Goal: Task Accomplishment & Management: Use online tool/utility

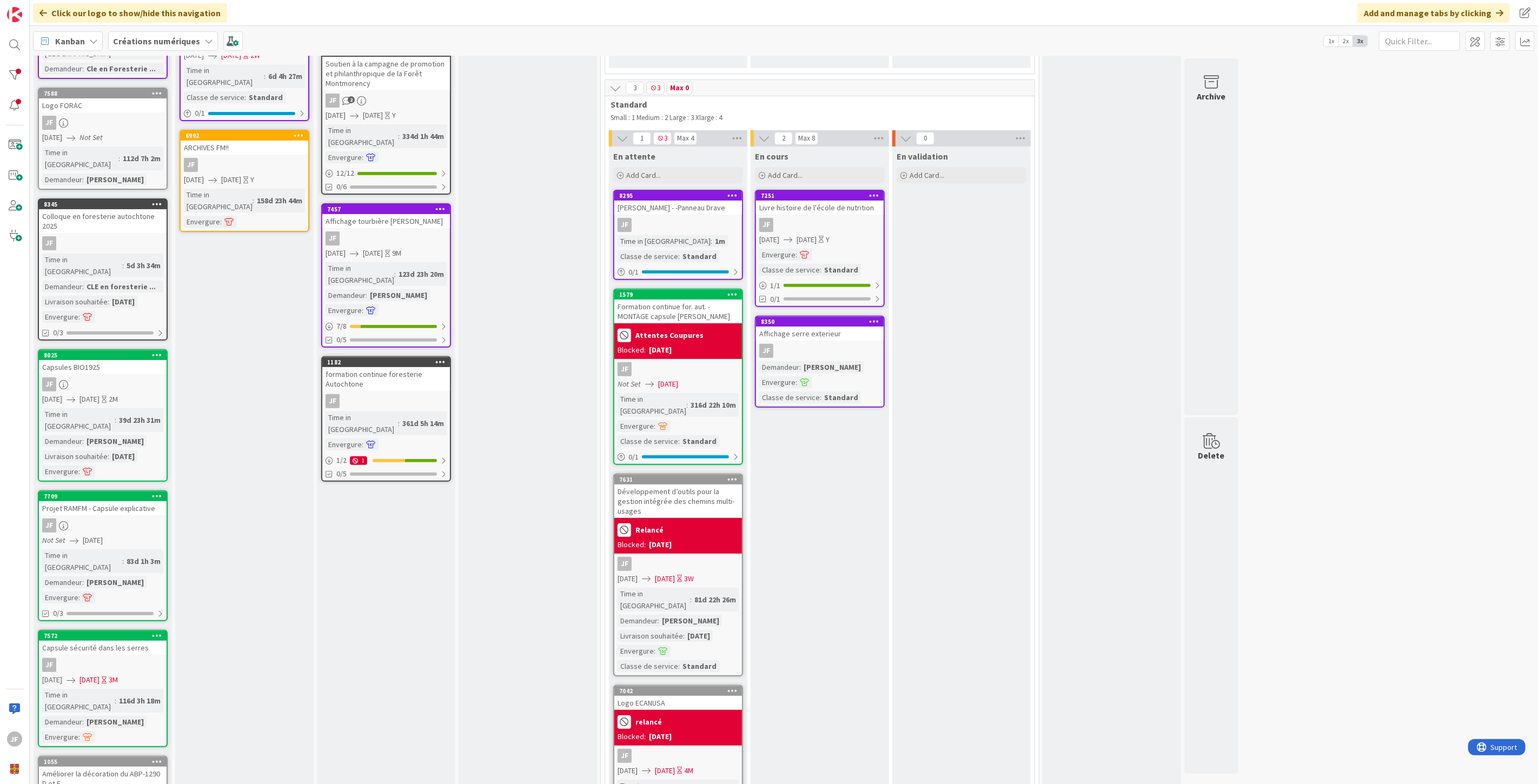
scroll to position [180, 0]
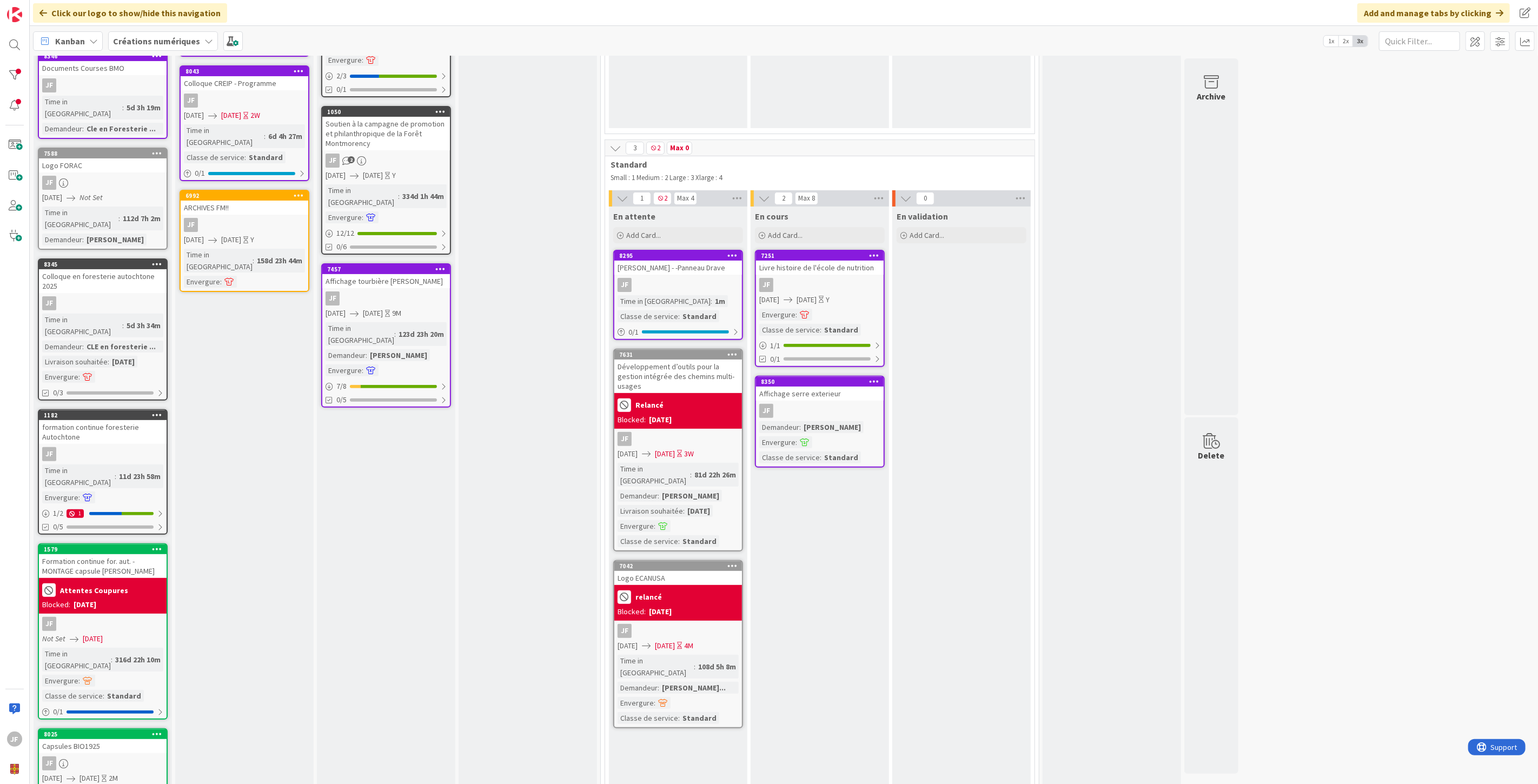
click at [103, 420] on div "formation continue foresterie Autochtone" at bounding box center [103, 432] width 127 height 23
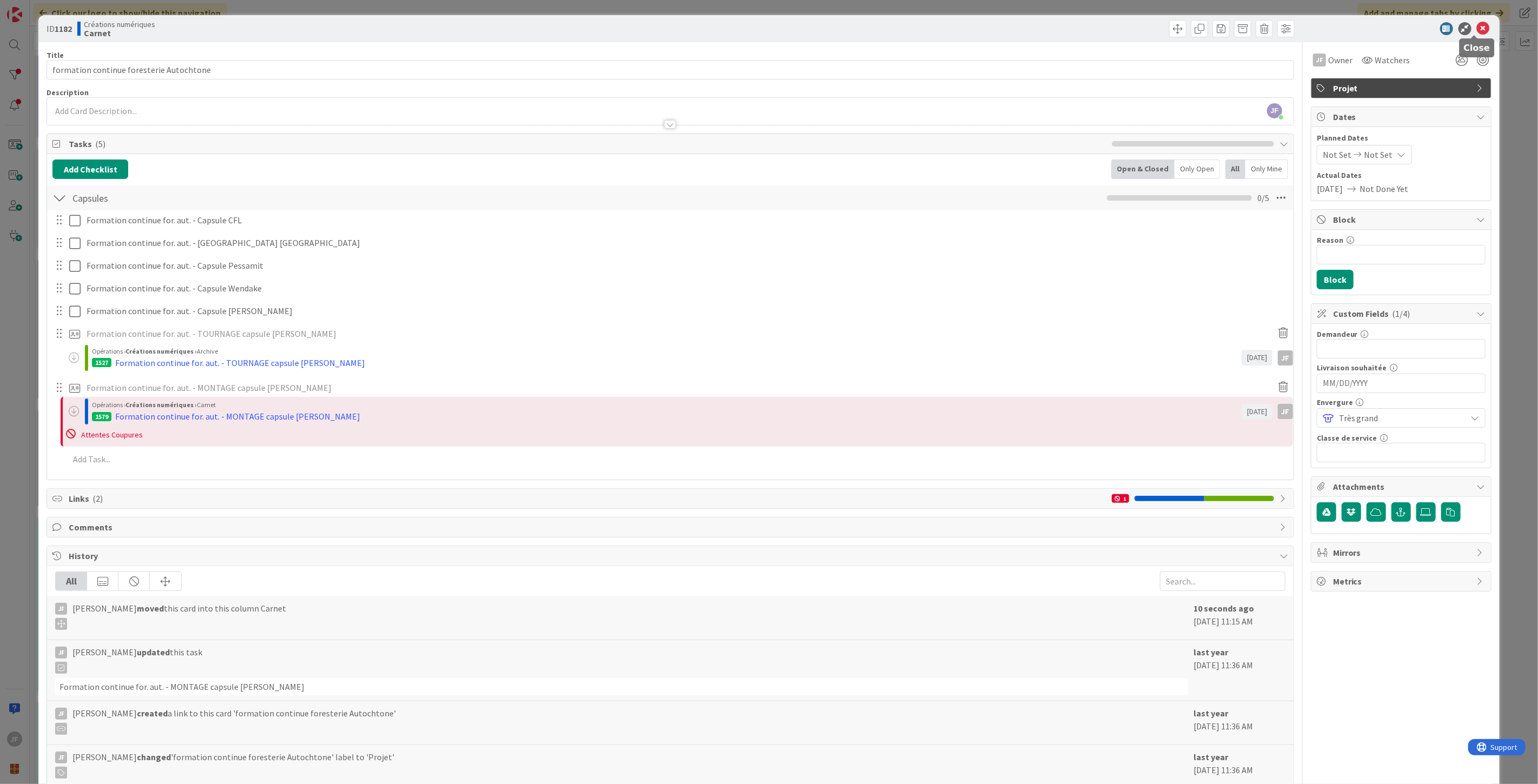
click at [1477, 29] on icon at bounding box center [1483, 28] width 13 height 13
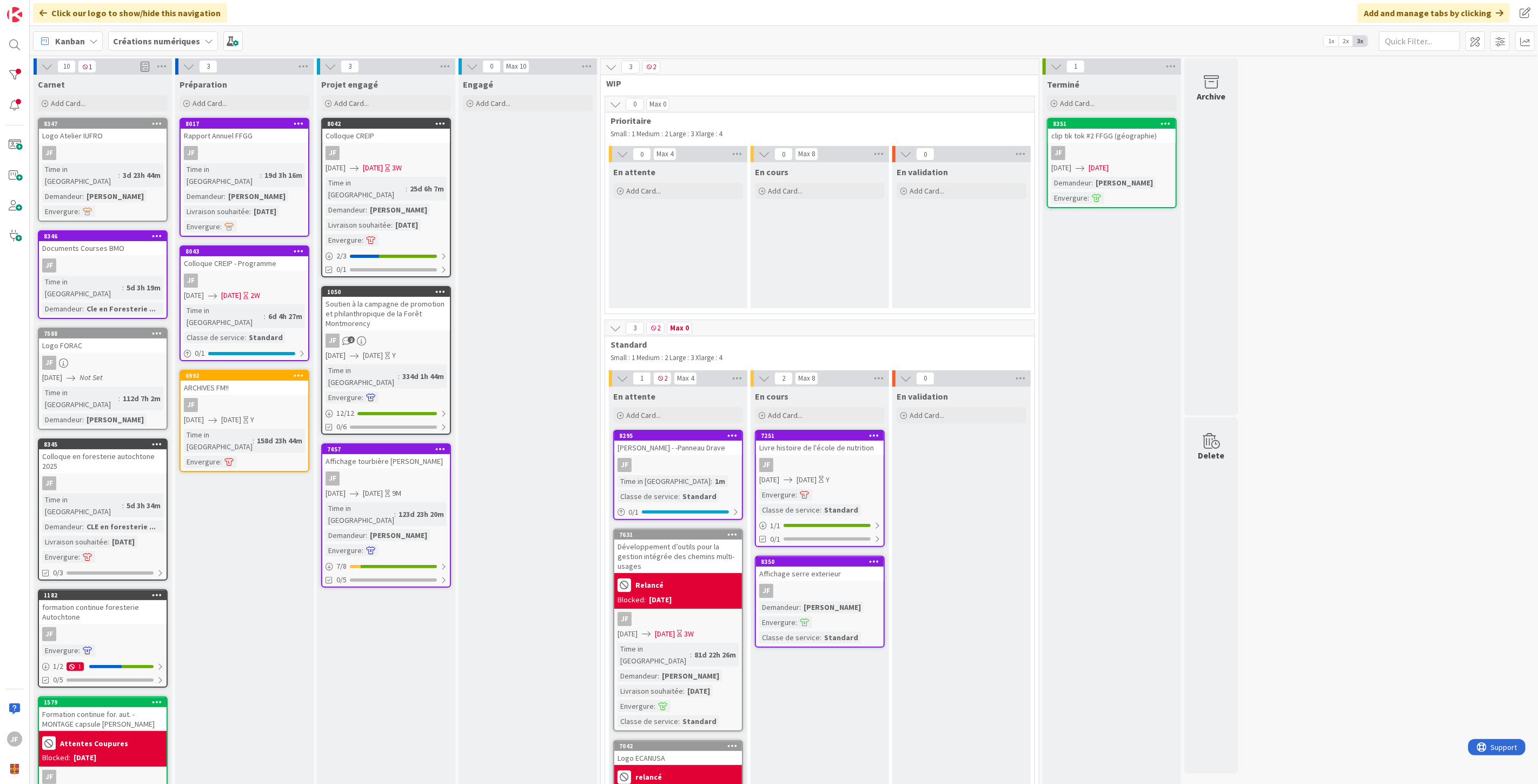
scroll to position [240, 0]
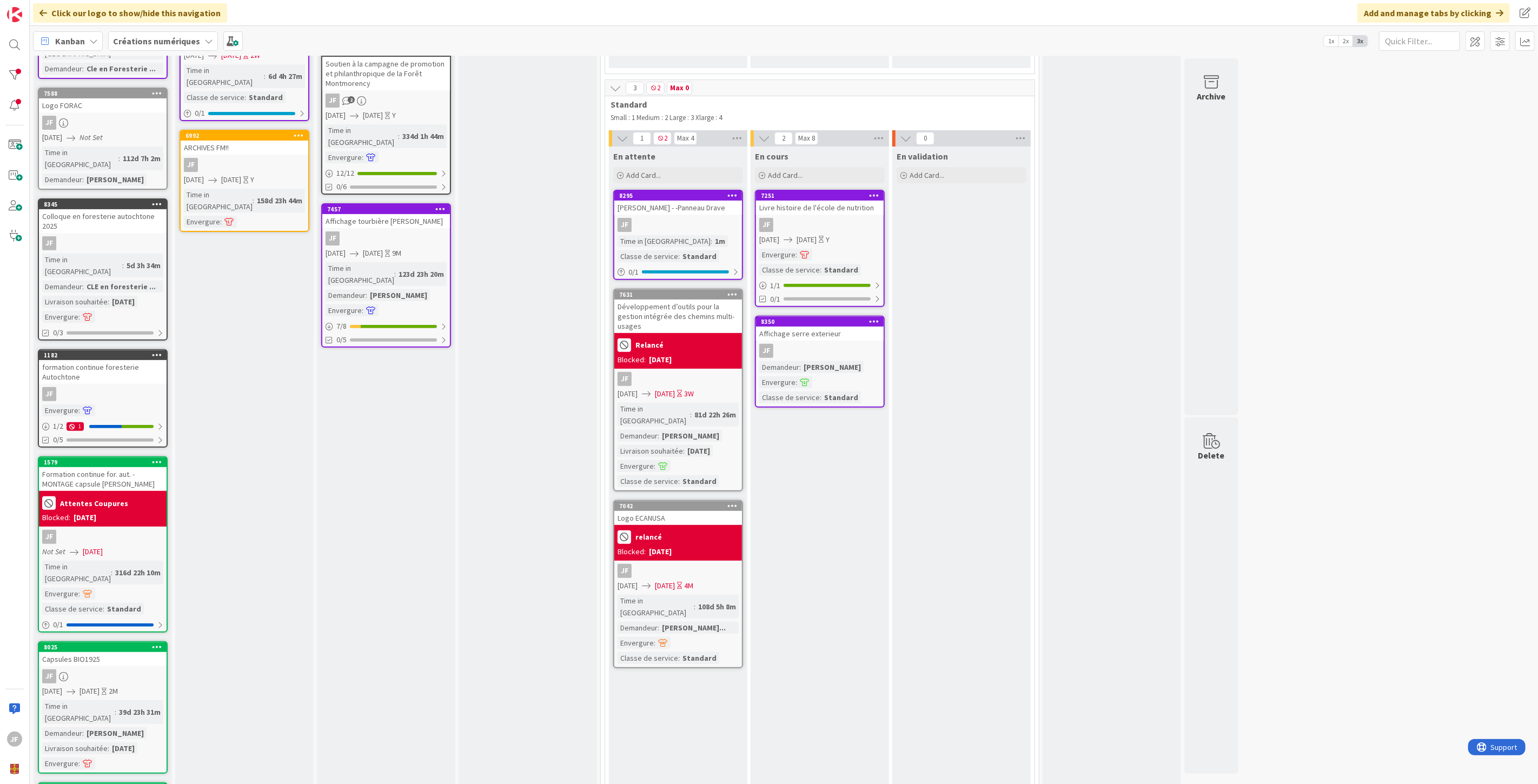
click at [159, 351] on icon at bounding box center [157, 354] width 10 height 7
click at [192, 410] on link "Block Card..." at bounding box center [220, 417] width 146 height 15
click at [188, 390] on input "Reason" at bounding box center [221, 399] width 135 height 19
type input "Attente de la CLE"
click at [169, 415] on button "Block" at bounding box center [171, 425] width 37 height 19
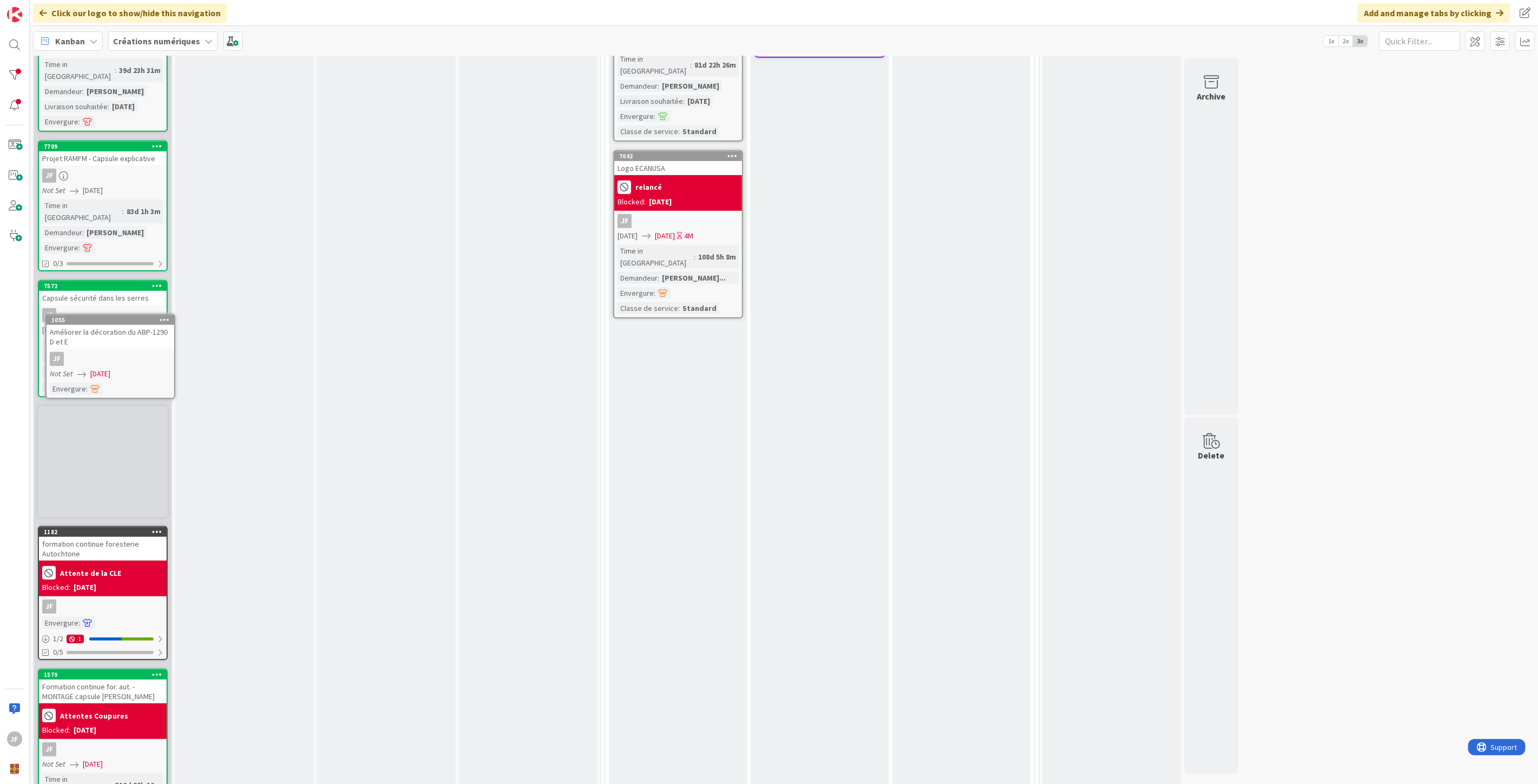
scroll to position [592, 0]
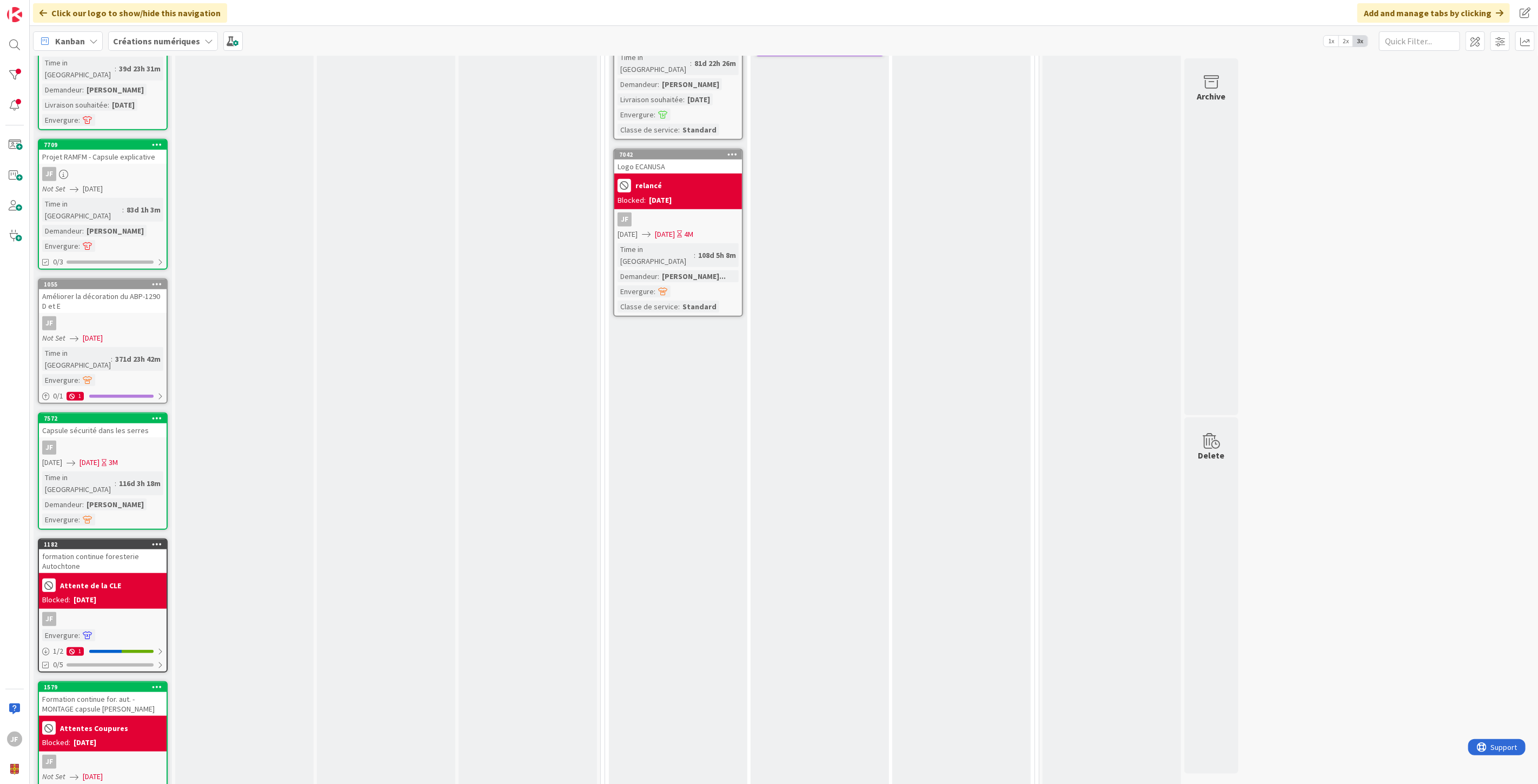
click at [156, 540] on icon at bounding box center [157, 543] width 10 height 7
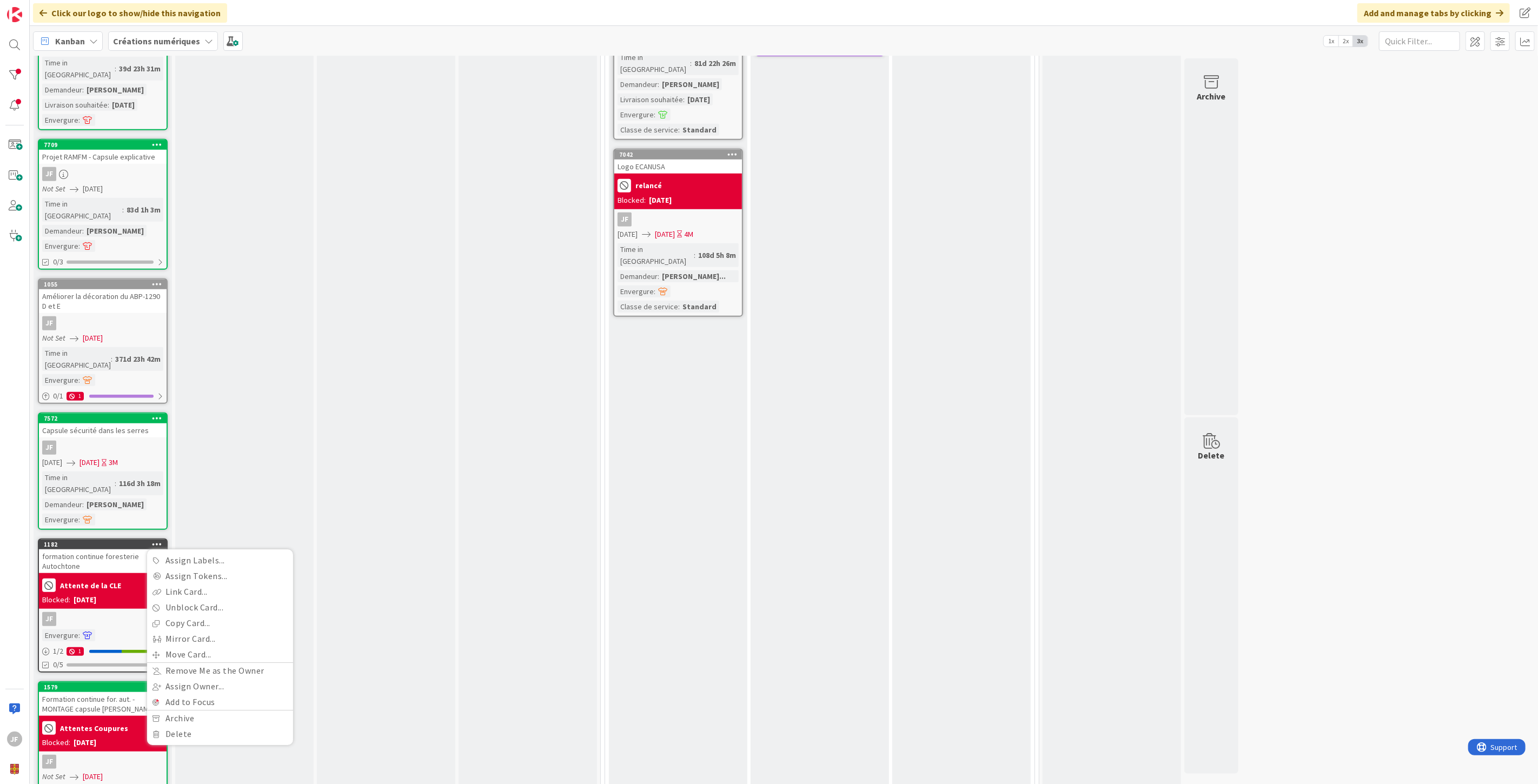
click at [90, 576] on div "Attente de la CLE" at bounding box center [103, 585] width 121 height 18
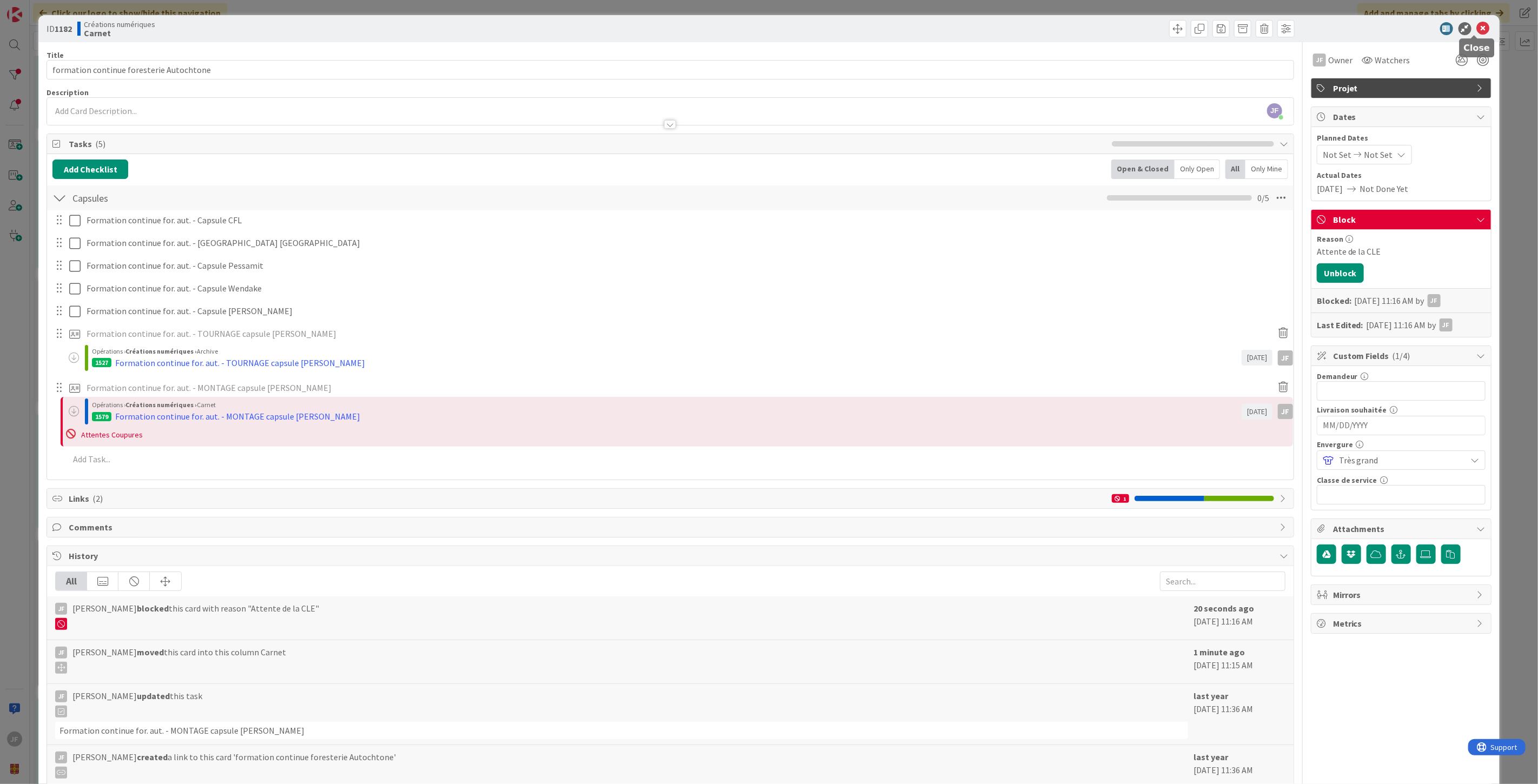
click at [1477, 23] on icon at bounding box center [1483, 28] width 13 height 13
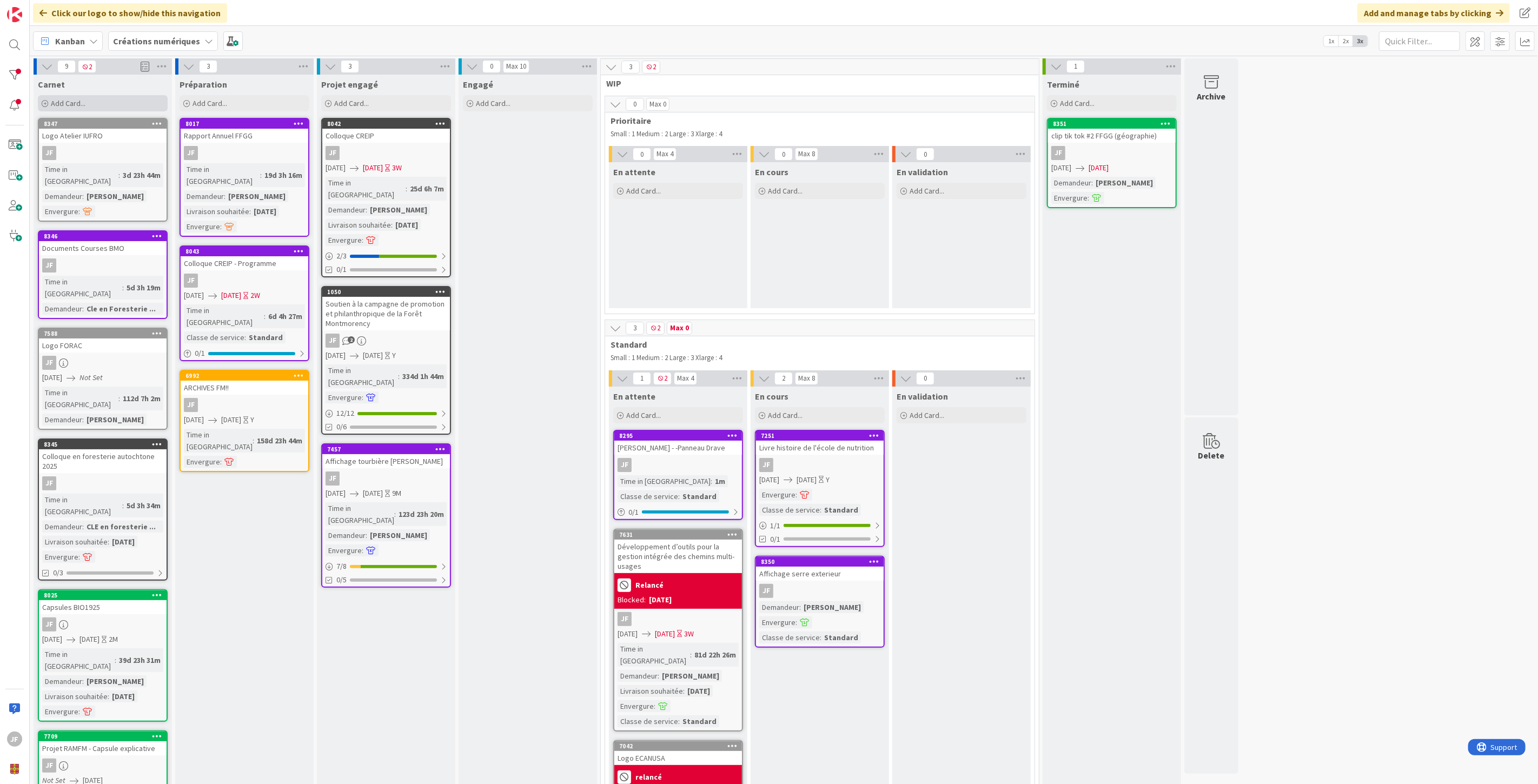
drag, startPoint x: 135, startPoint y: 119, endPoint x: 115, endPoint y: 105, distance: 24.4
click at [115, 105] on div "Add Card..." at bounding box center [103, 103] width 130 height 16
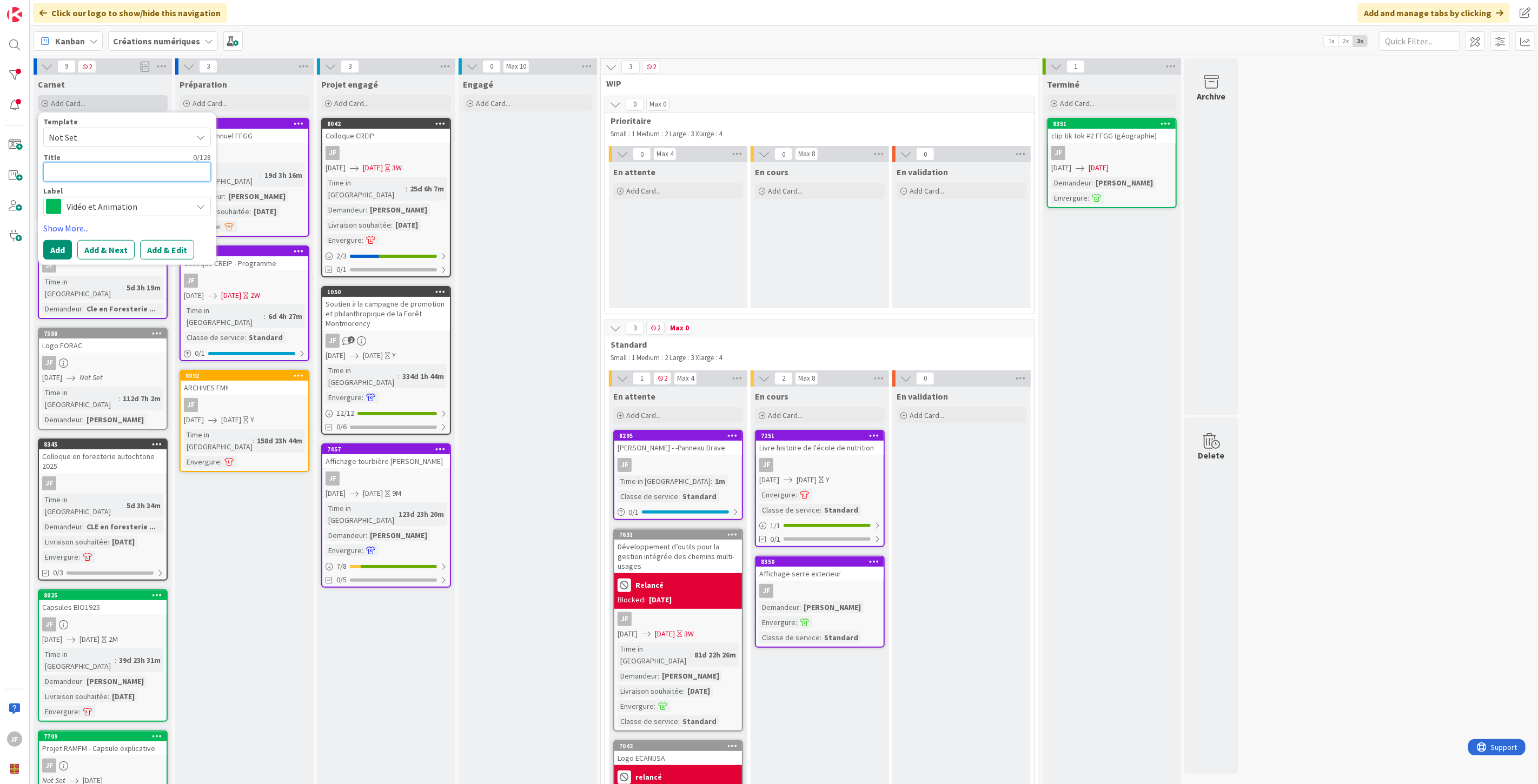
type textarea "C"
type textarea "x"
type textarea "Ca"
type textarea "x"
type textarea "Cap"
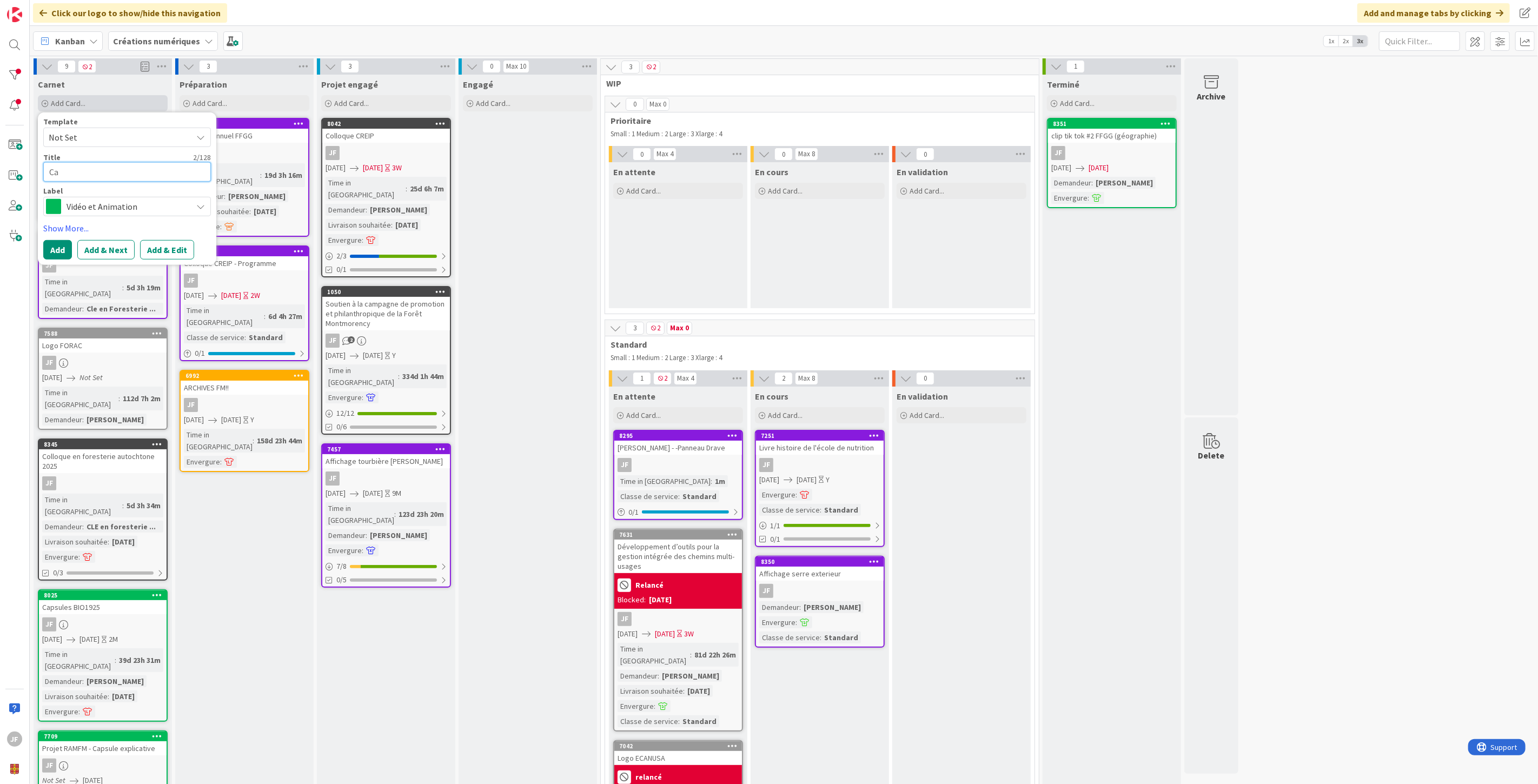
type textarea "x"
type textarea "Caps"
type textarea "x"
type textarea "Capsu"
type textarea "x"
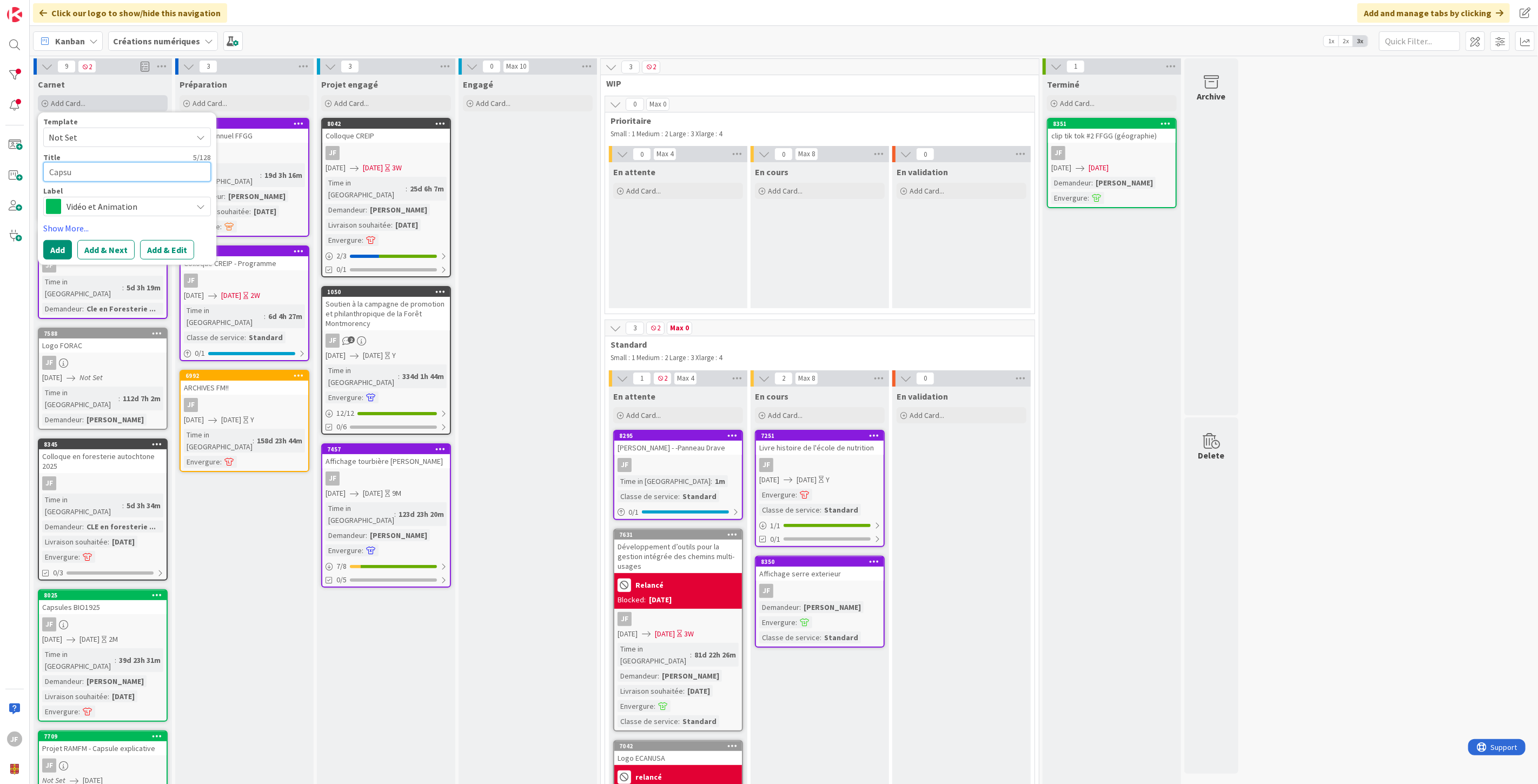
type textarea "Capsul"
type textarea "x"
type textarea "Capsule"
type textarea "x"
type textarea "Capsule"
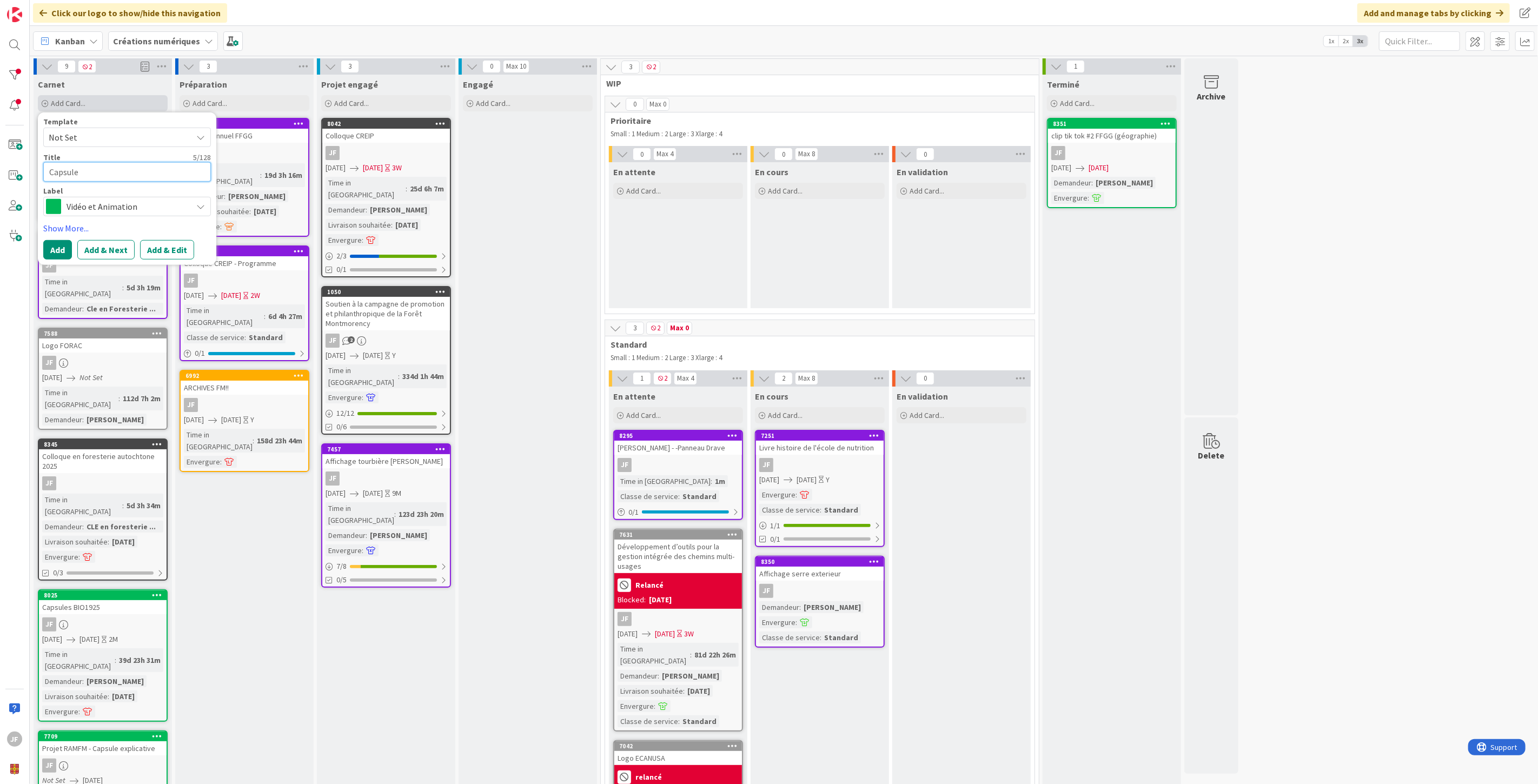
type textarea "x"
type textarea "Capsule t"
type textarea "x"
type textarea "Capsule te"
type textarea "x"
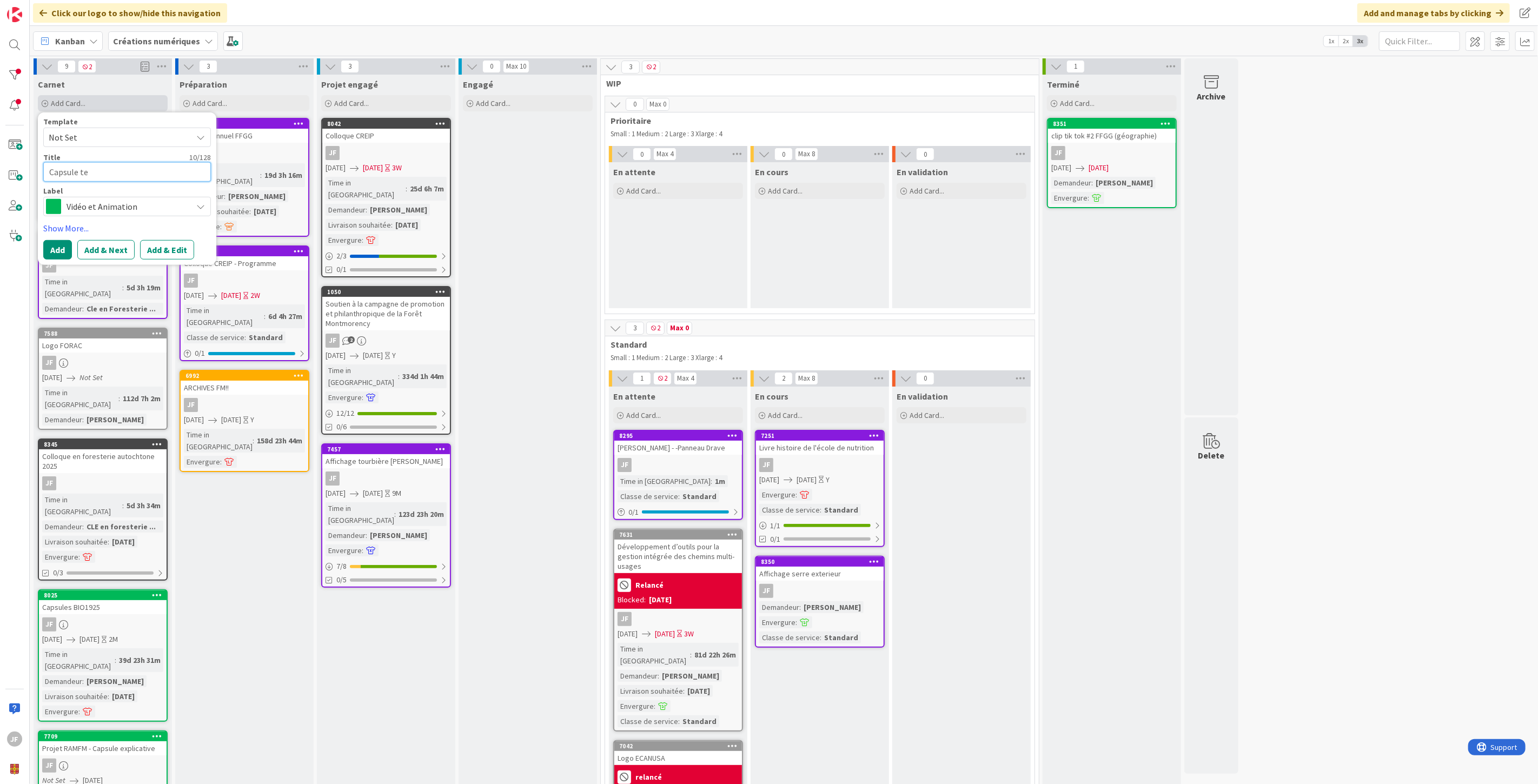
type textarea "Capsule tem"
type textarea "x"
type textarea "Capsule temo"
type textarea "x"
type textarea "Capsule temoi"
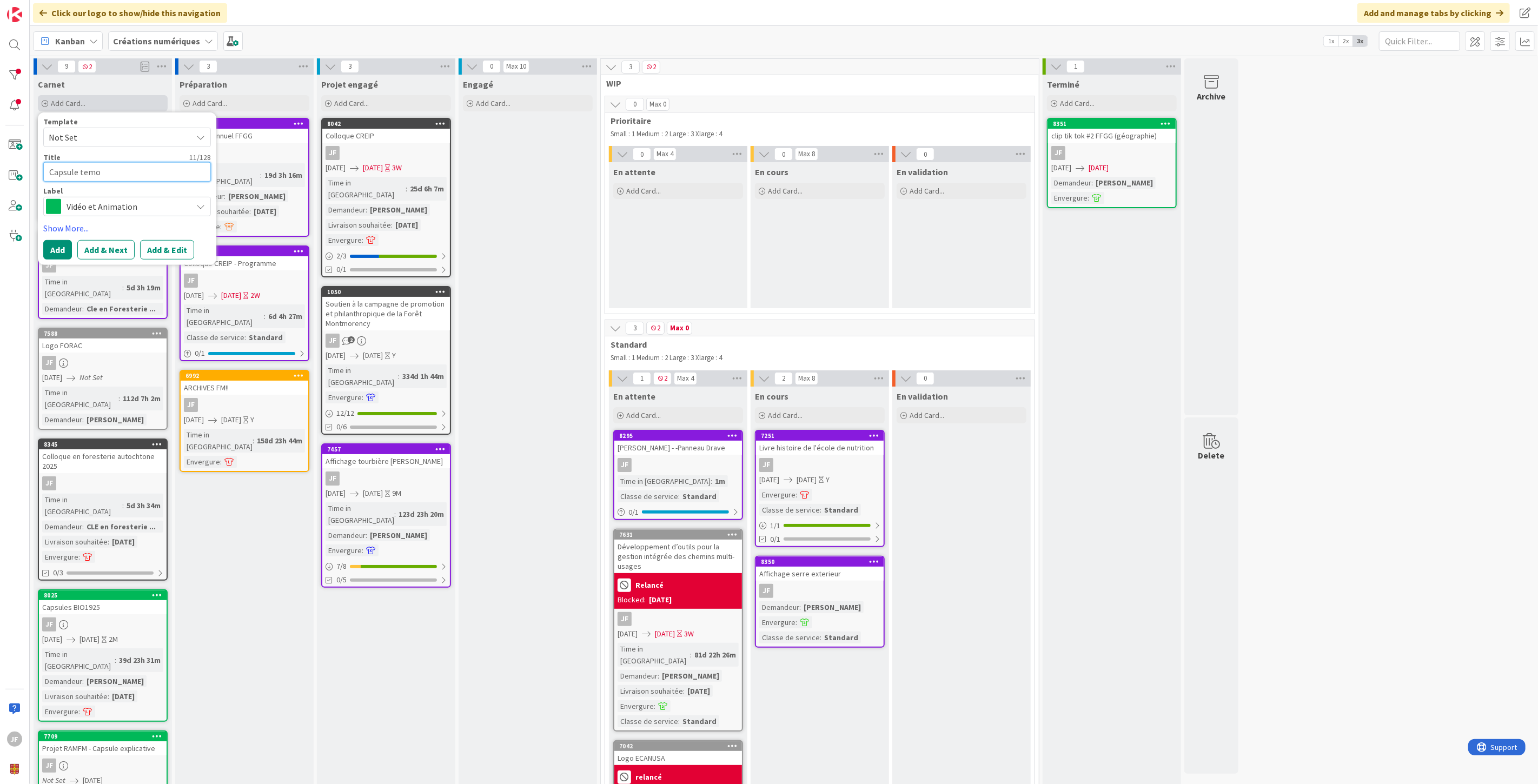
type textarea "x"
type textarea "Capsule temoig"
type textarea "x"
type textarea "Capsule temoign"
type textarea "x"
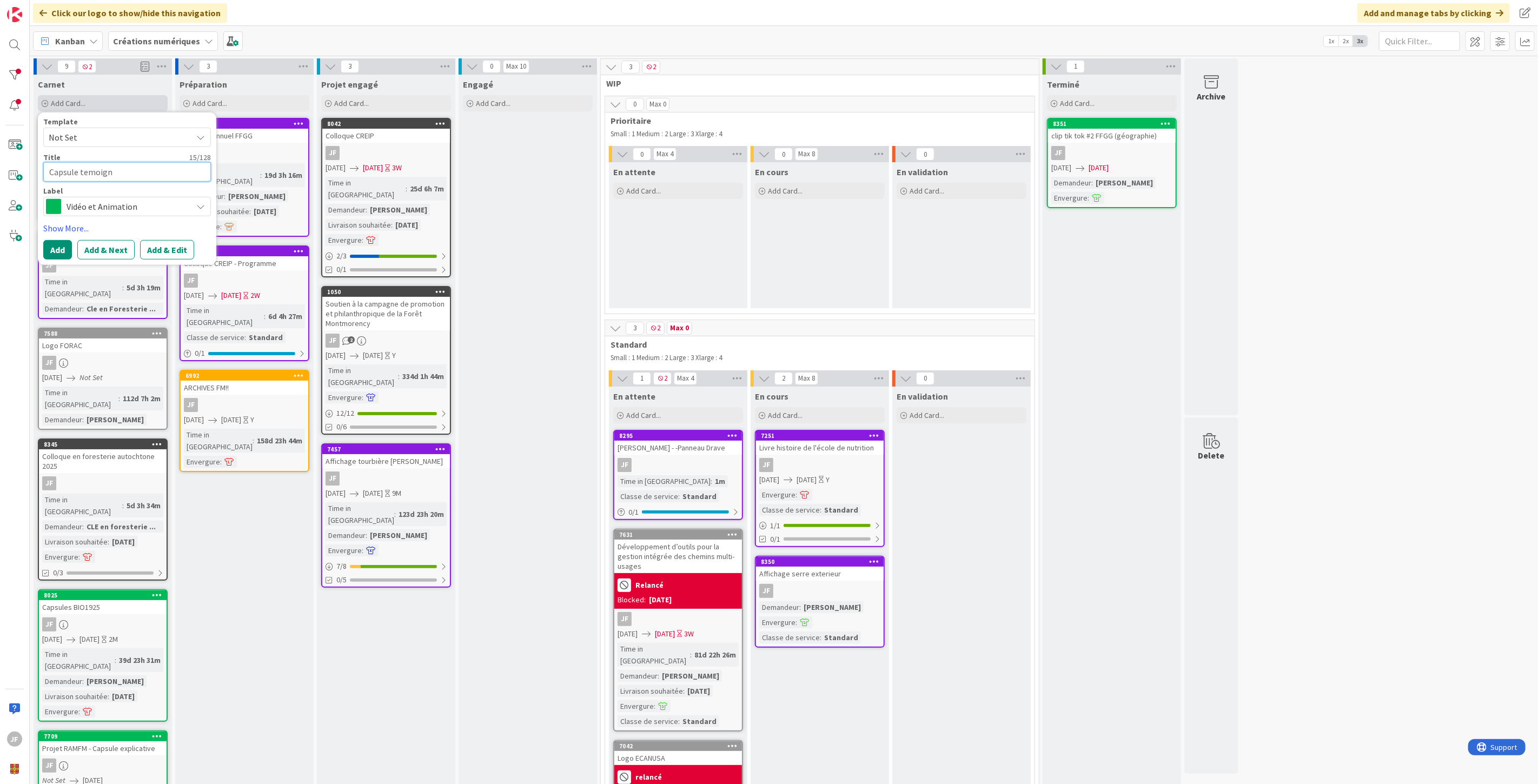
type textarea "Capsule temoigna"
type textarea "x"
type textarea "Capsule temoignag"
type textarea "x"
type textarea "Capsule temoignage"
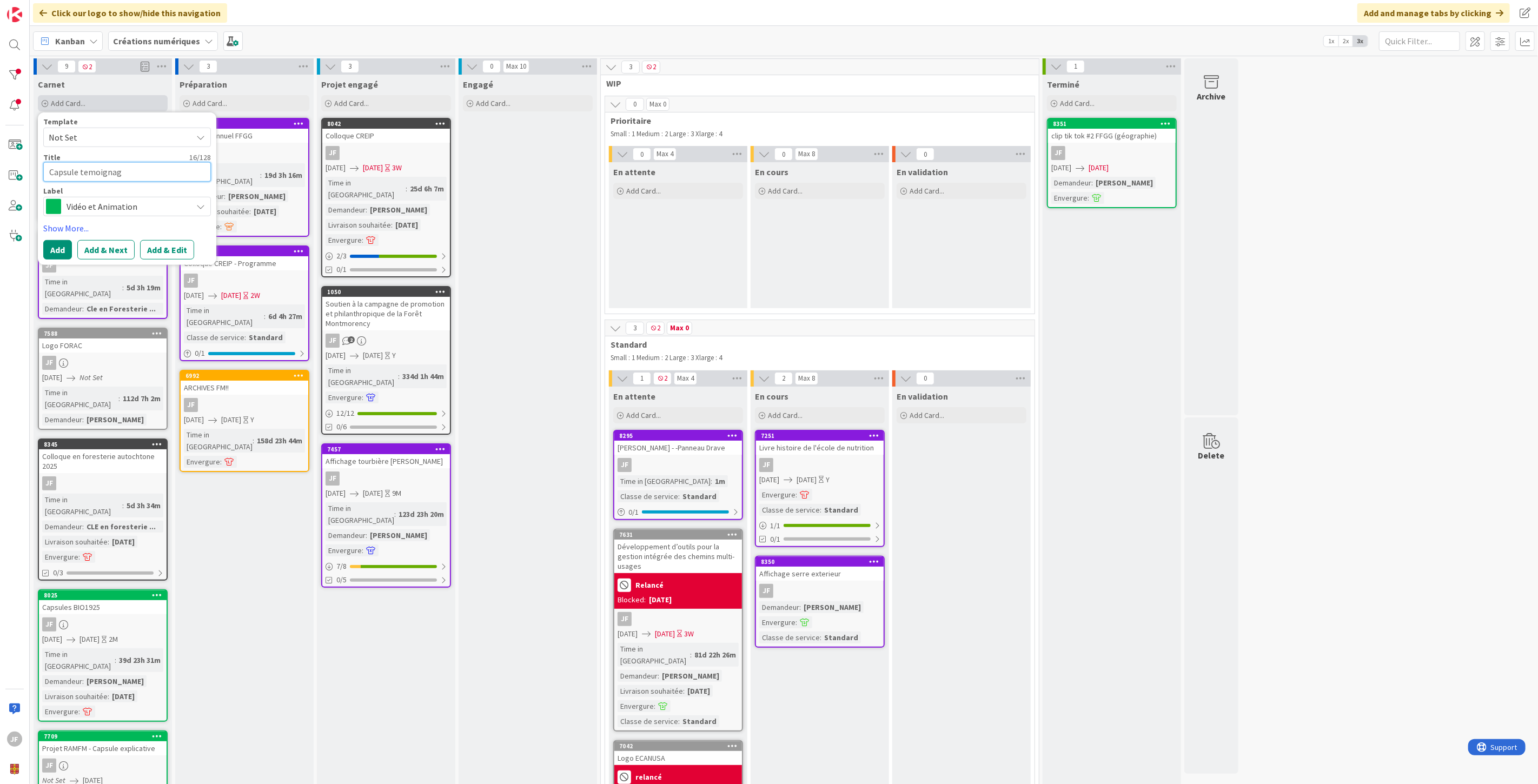
type textarea "x"
type textarea "Capsule temoignage"
type textarea "x"
type textarea "Capsule temoignage E"
type textarea "x"
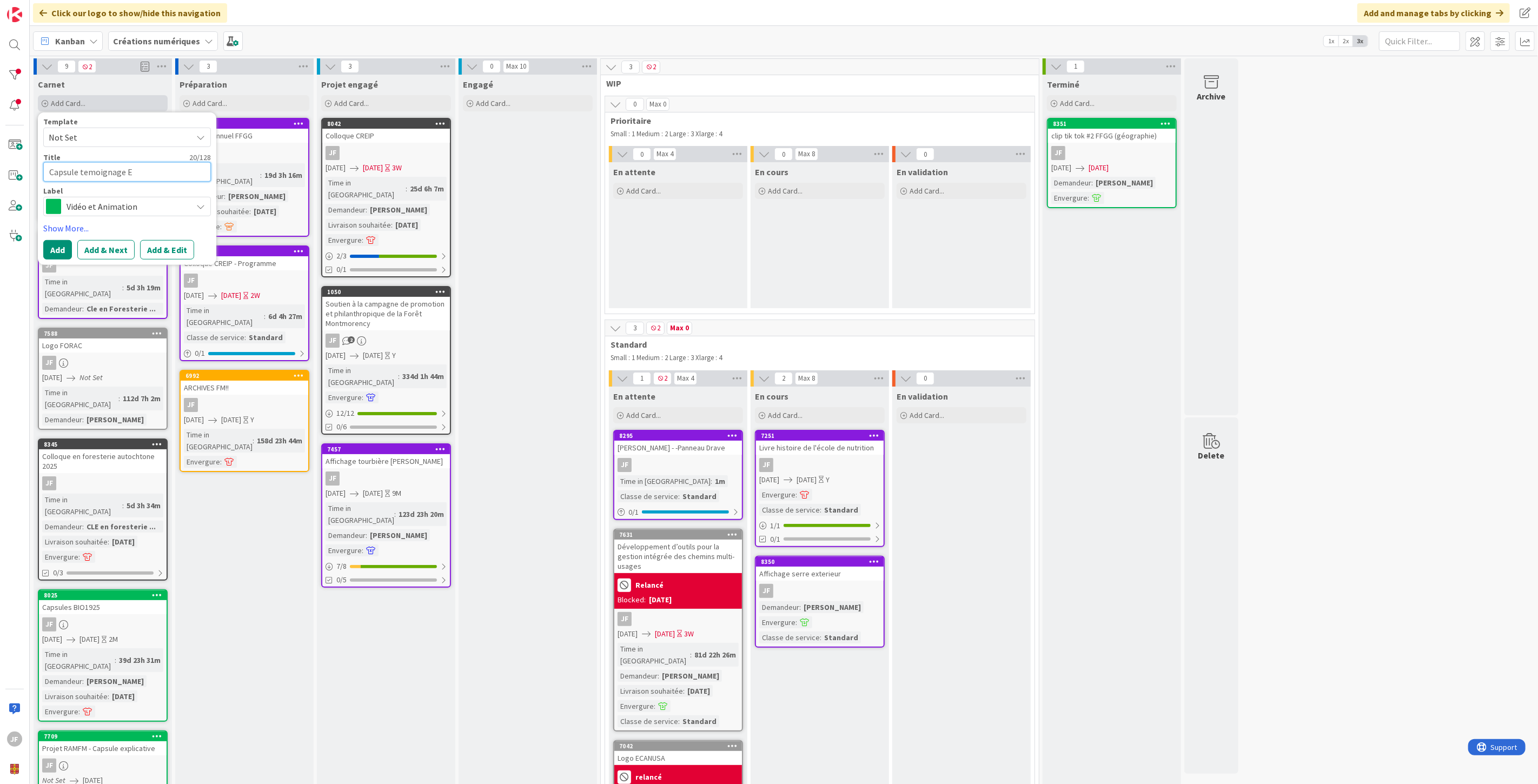
type textarea "Capsule temoignage"
type textarea "x"
type textarea "Capsule temoignage É"
type textarea "x"
type textarea "Capsule temoignage Ét"
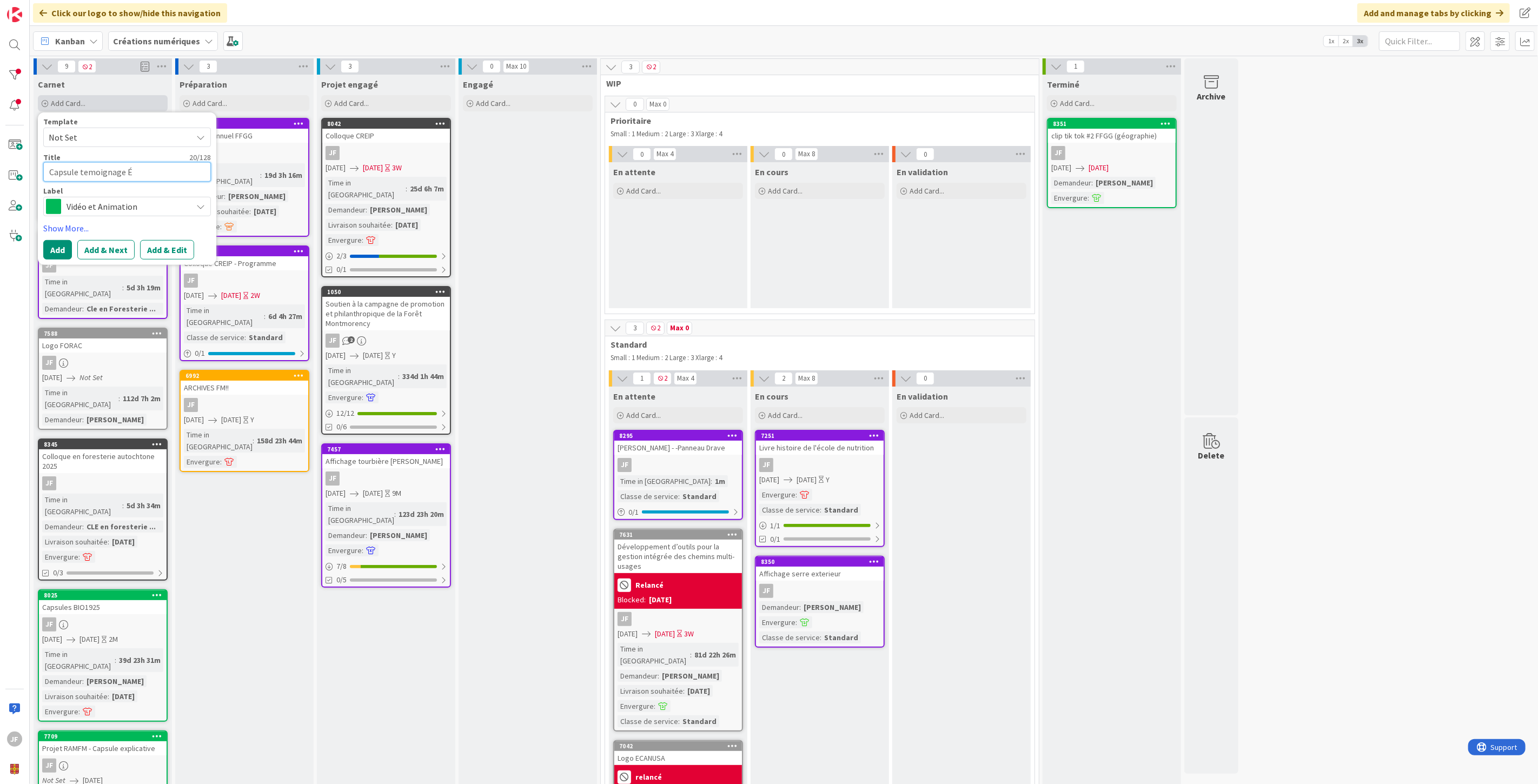
type textarea "x"
type textarea "Capsule temoignage Étu"
type textarea "x"
type textarea "Capsule temoignage Étud"
type textarea "x"
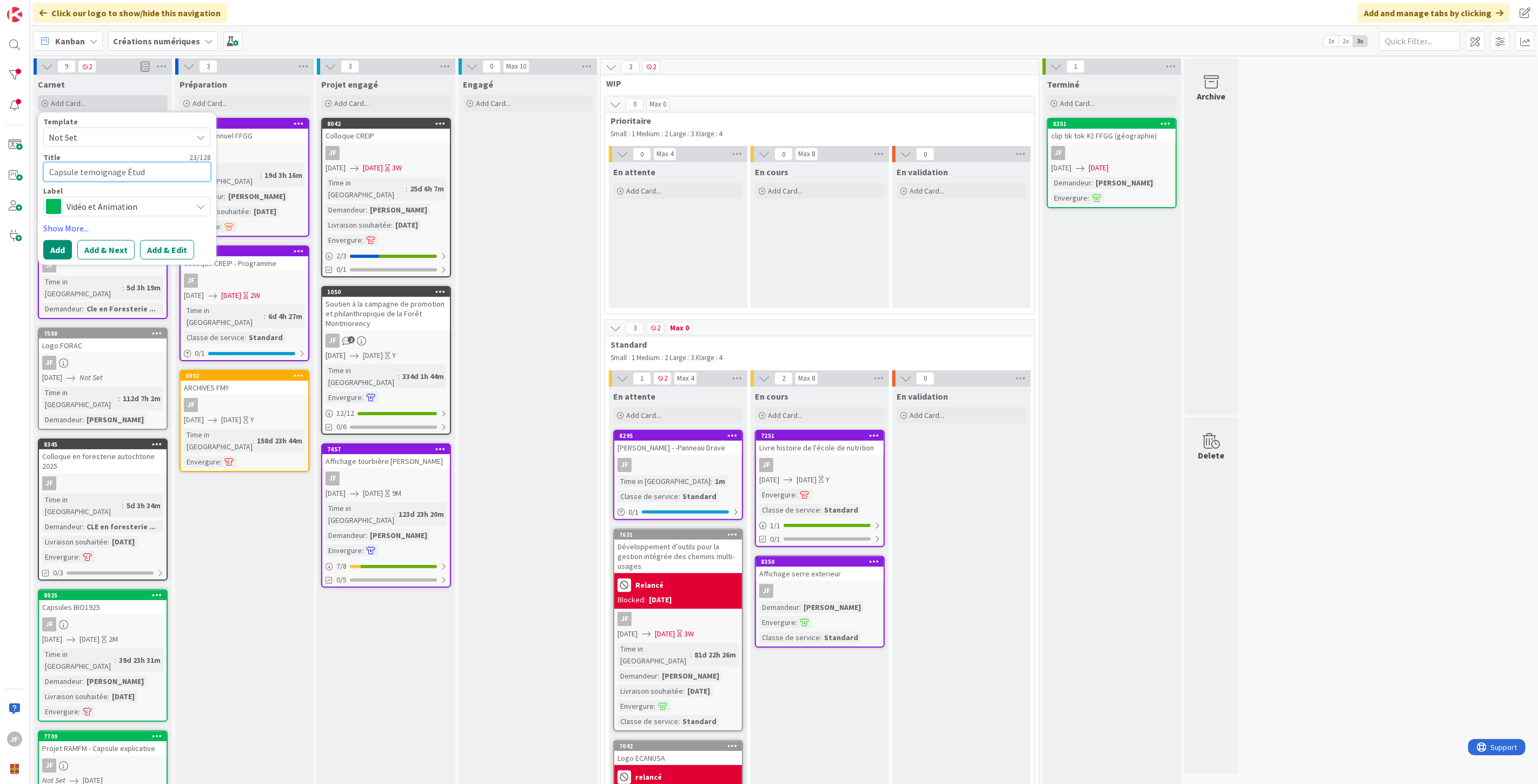
type textarea "Capsule temoignage Étudi"
type textarea "x"
type textarea "Capsule temoignage Étudina"
type textarea "x"
type textarea "Capsule temoignage Étudinat"
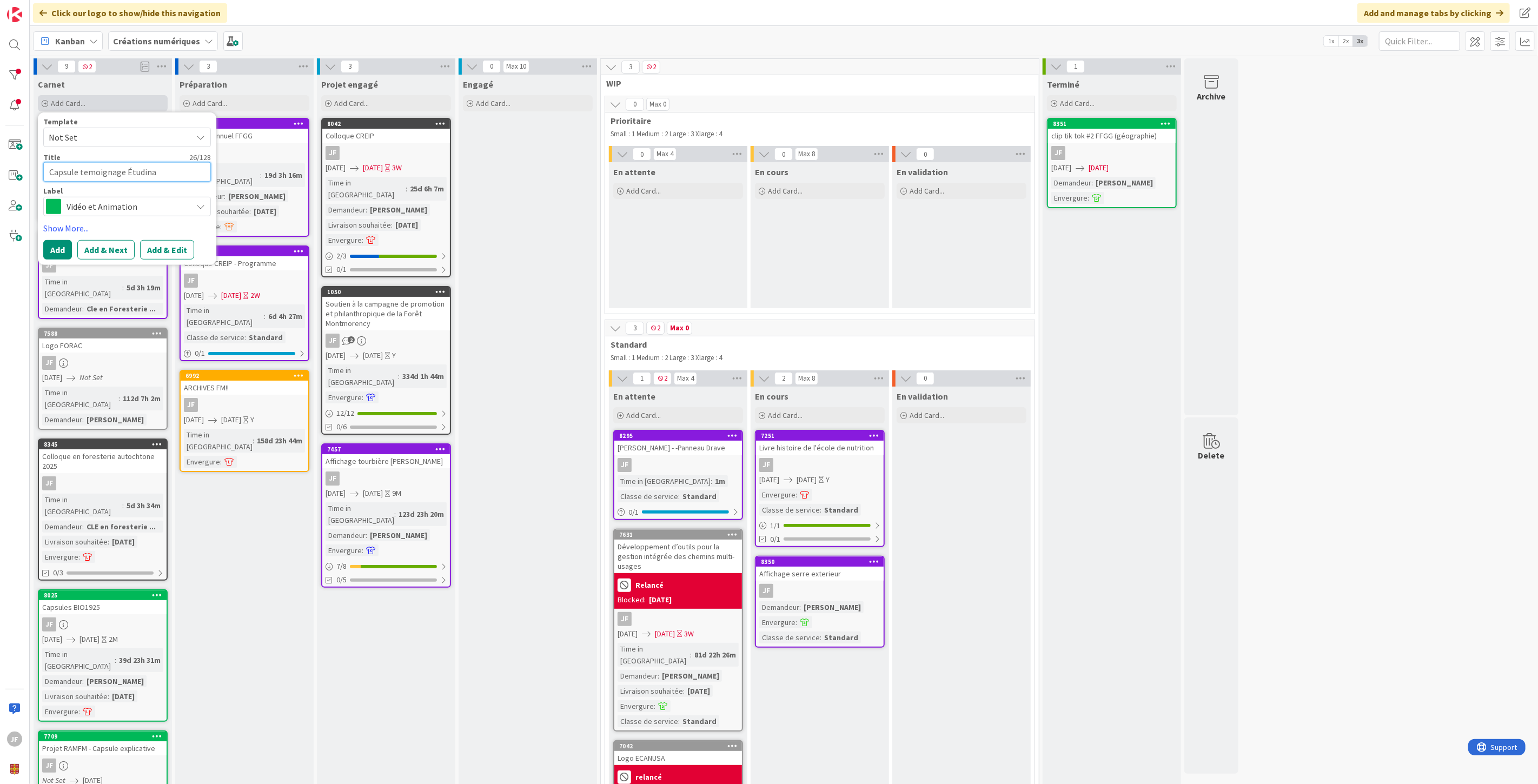
type textarea "x"
type textarea "Capsule temoignage Étudinat"
type textarea "x"
type textarea "Capsule temoignage Étudinat C"
type textarea "x"
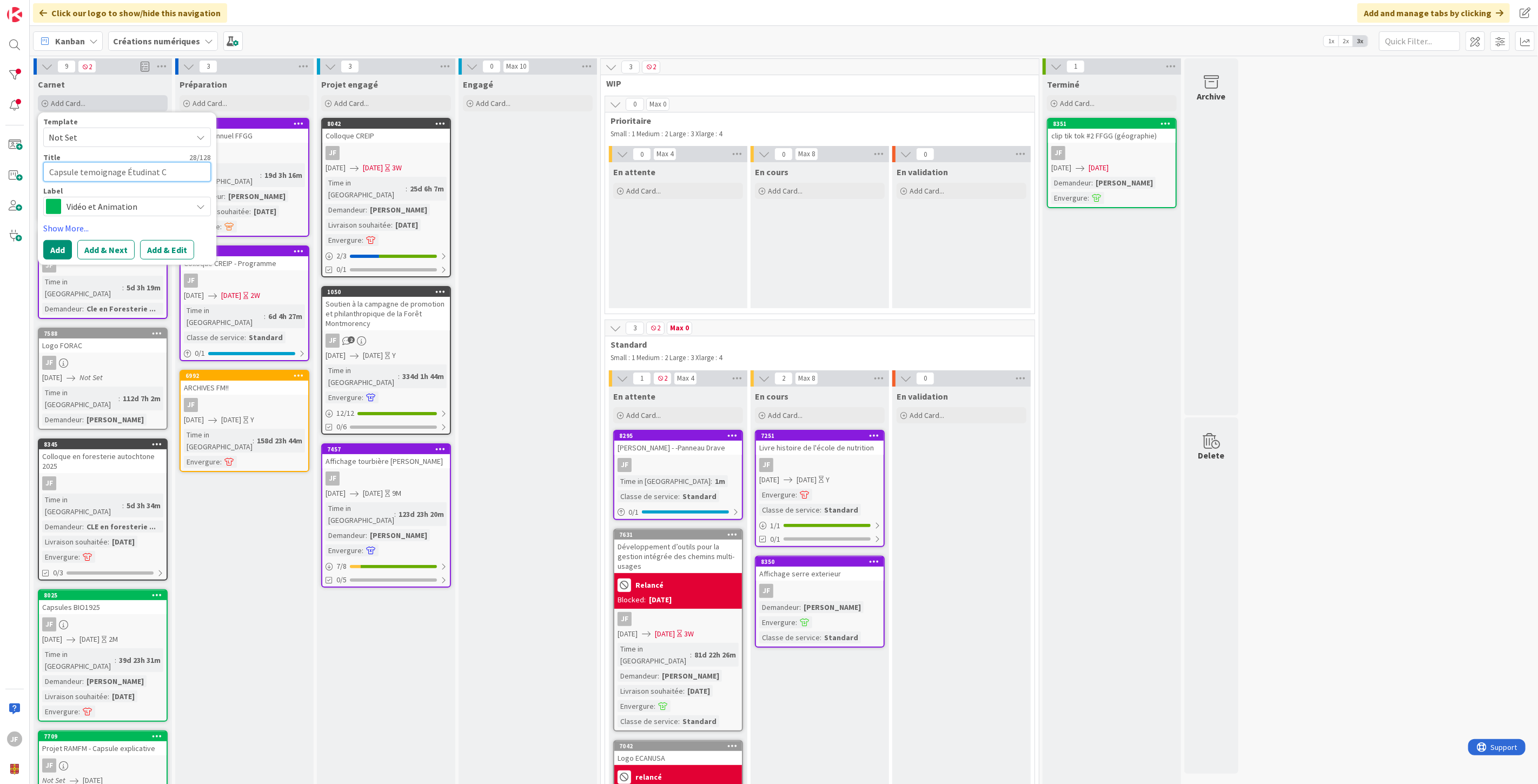
type textarea "Capsule temoignage Étudinat CL"
type textarea "x"
type textarea "Capsule temoignage Étudinat CLE"
type textarea "x"
type textarea "Capsule temoignage Étudinat CLE"
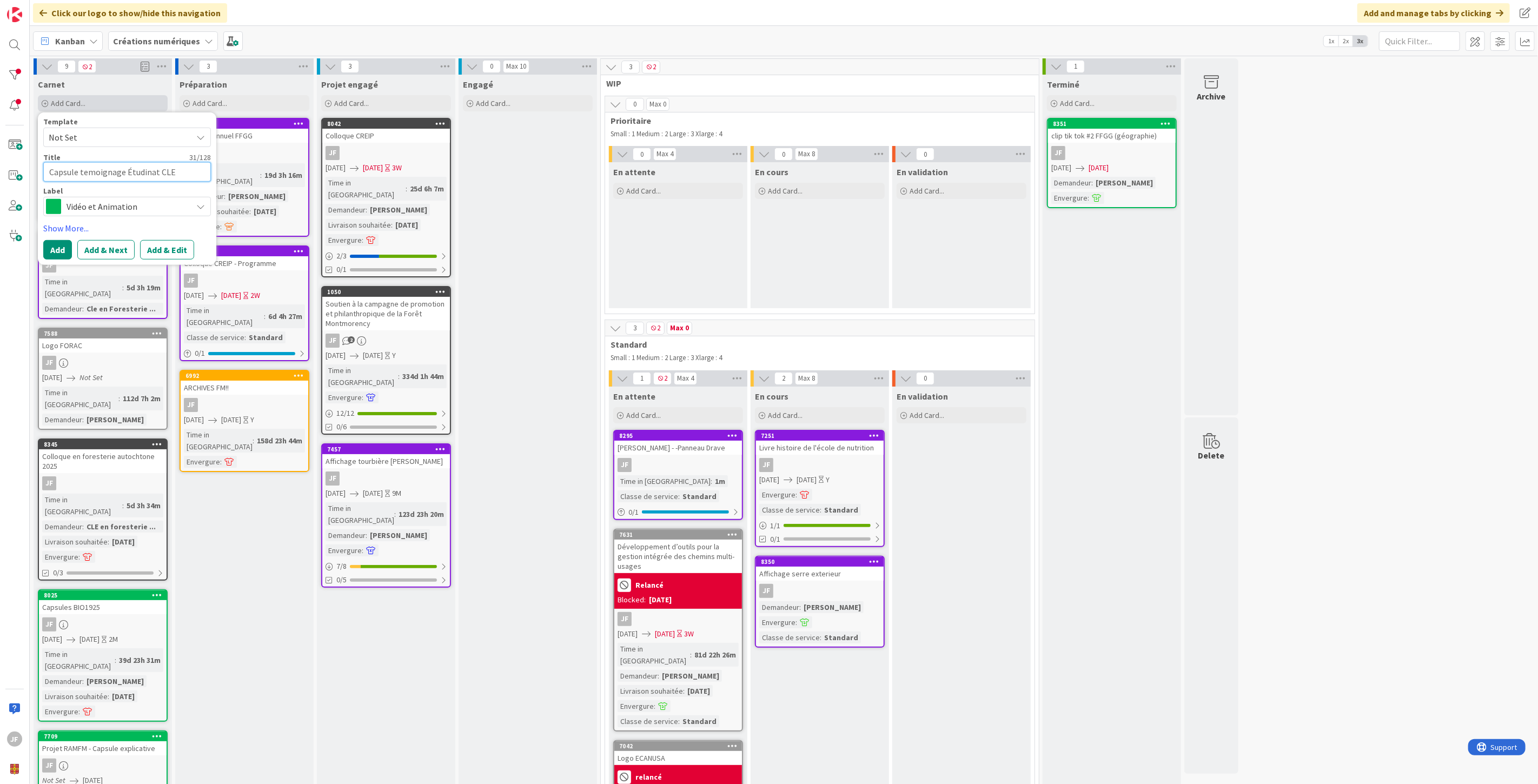
type textarea "x"
type textarea "Capsule temoignage Étudinat CLE f"
type textarea "x"
type textarea "Capsule temoignage Étudinat CLE fo"
type textarea "x"
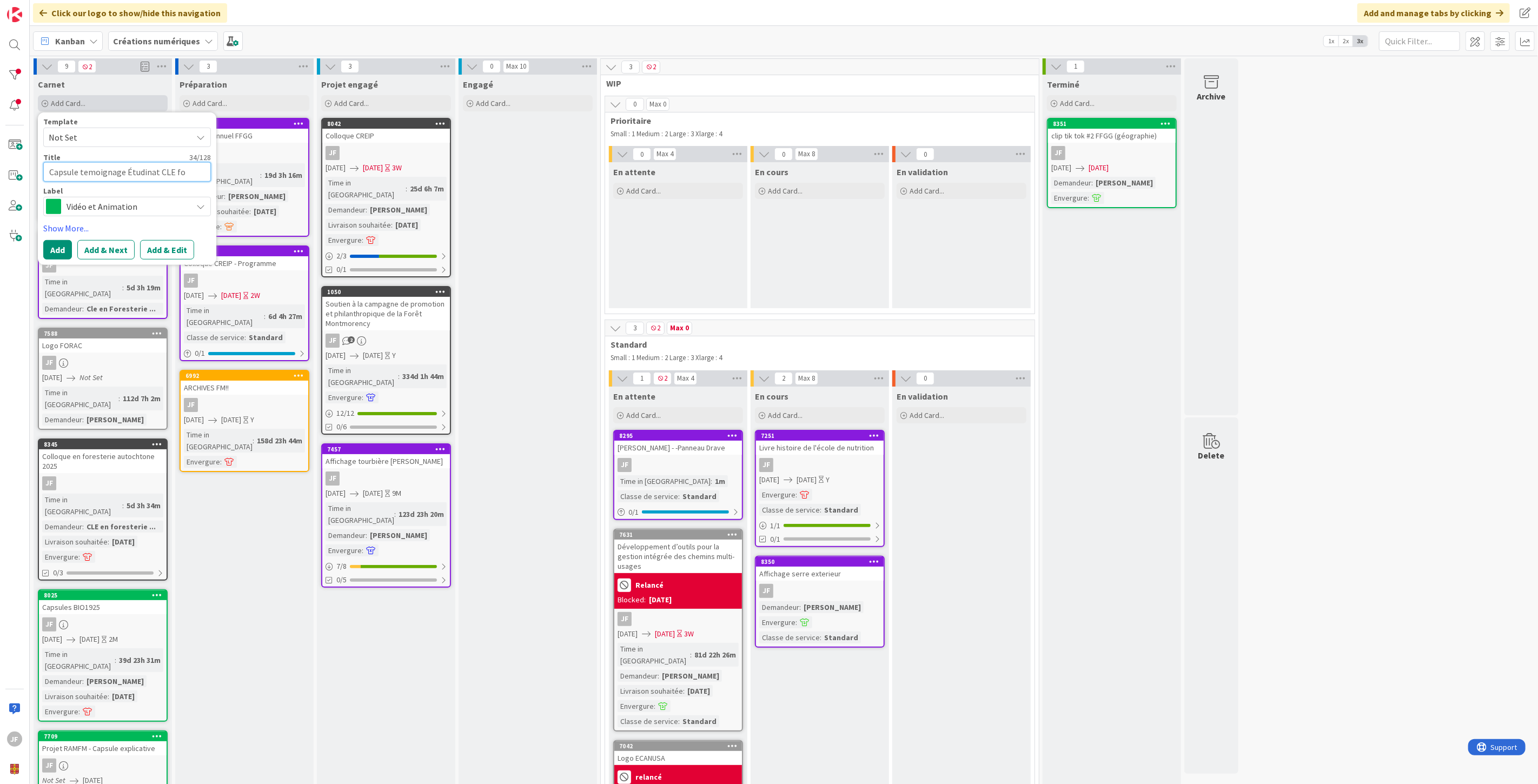
type textarea "Capsule temoignage Étudinat CLE for"
type textarea "x"
type textarea "Capsule temoignage Étudinat CLE for"
type textarea "x"
type textarea "Capsule temoignage Étudinat CLE for a"
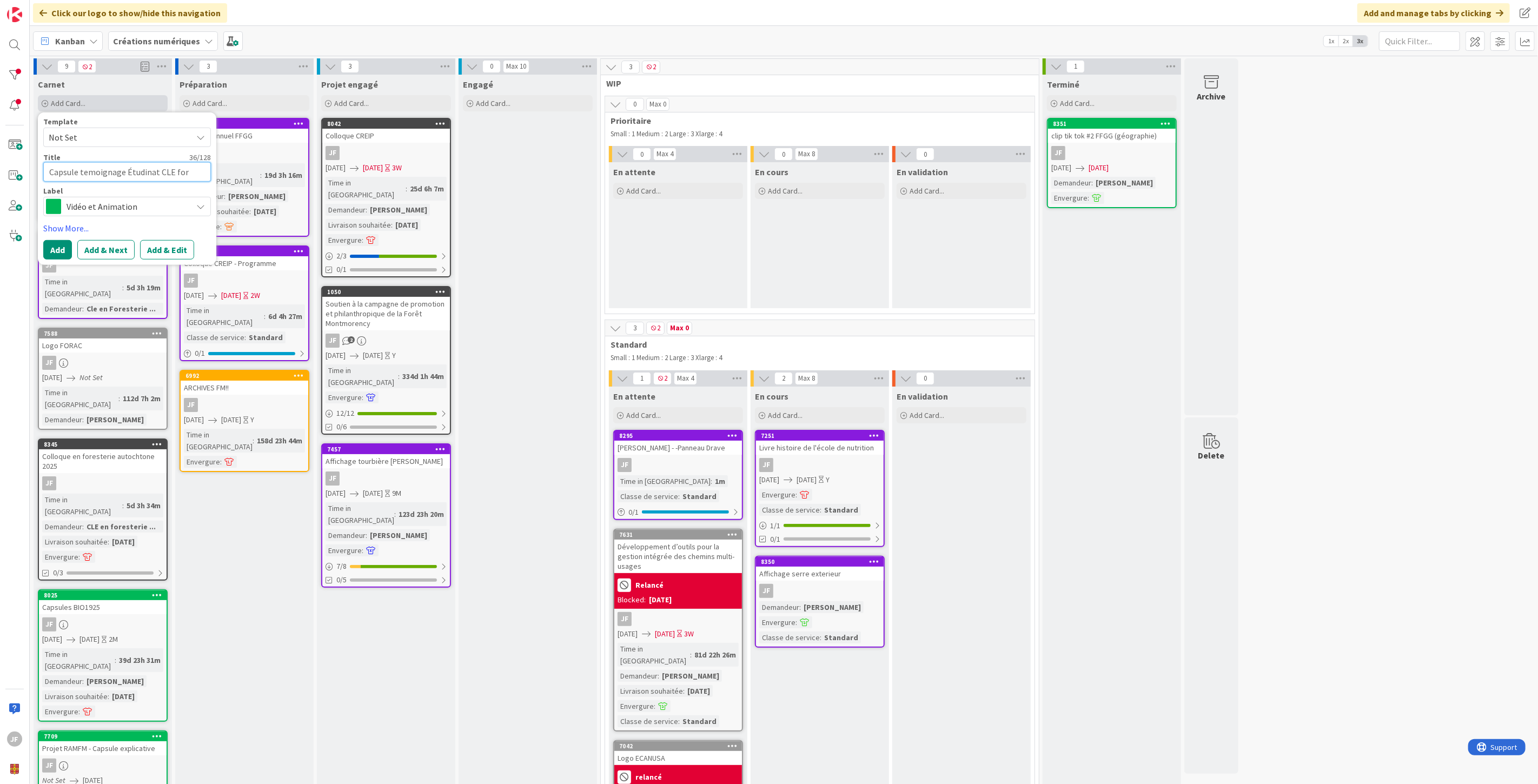
type textarea "x"
type textarea "Capsule temoignage Étudinat CLE for au"
type textarea "x"
type textarea "Capsule temoignage Étudinat CLE for aut"
type textarea "x"
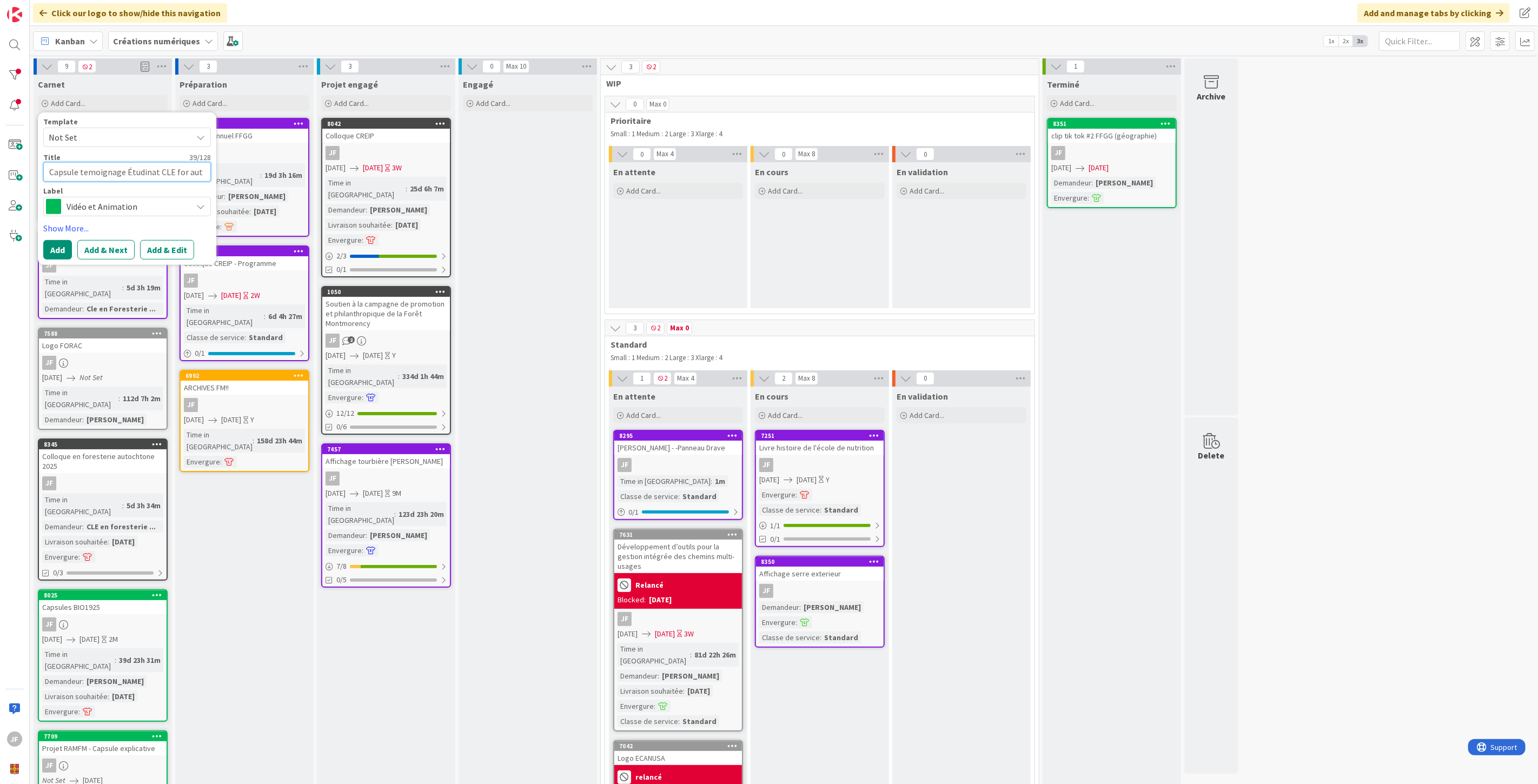
type textarea "Capsule temoignage Étudiant CLE for aut"
type textarea "x"
type textarea "Capsule témoignage Étudiant CLE for aut"
type textarea "x"
type textarea "Capsule témoignage Étudiant CLE for aut"
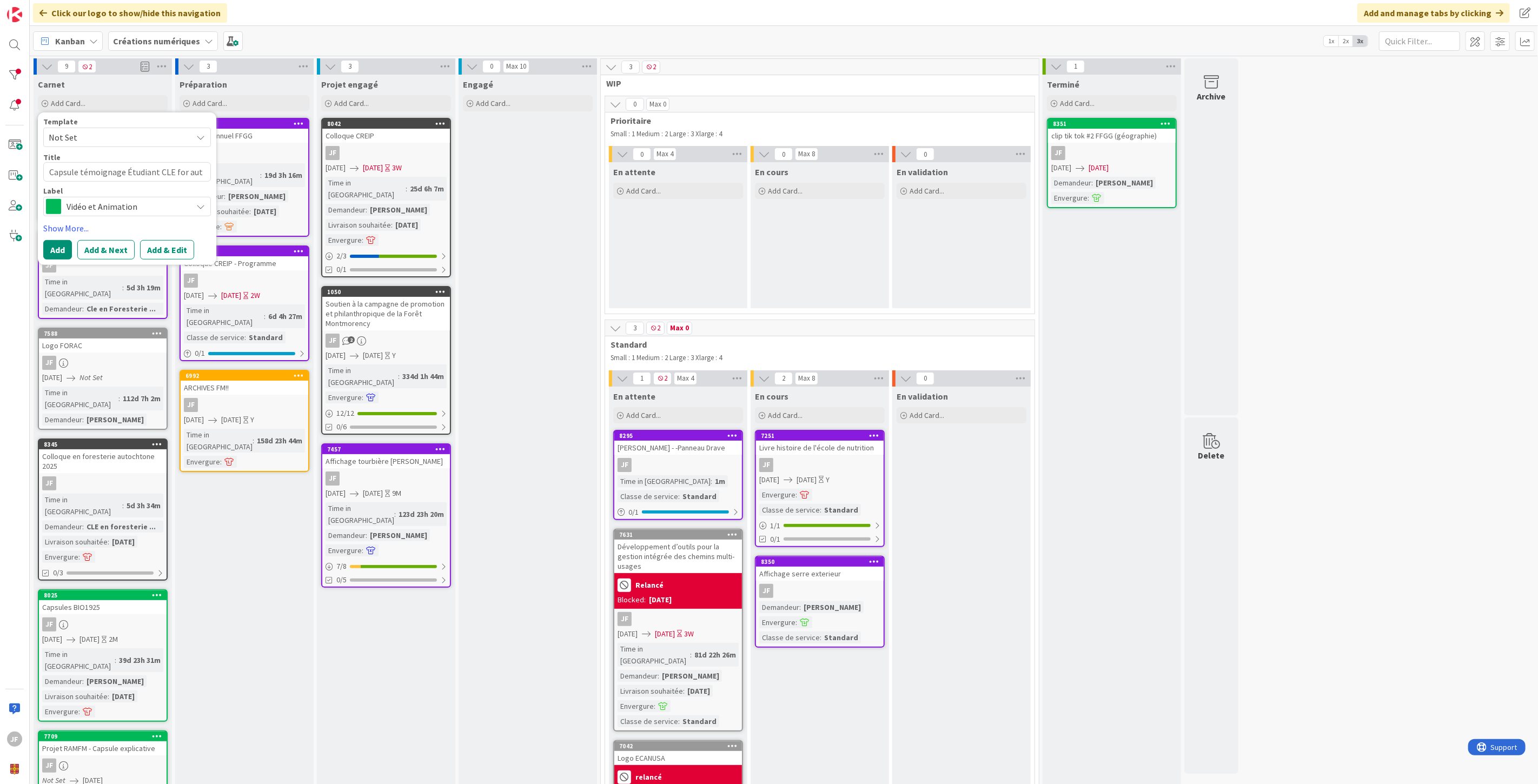
click at [179, 210] on span "Vidéo et Animation" at bounding box center [126, 206] width 120 height 15
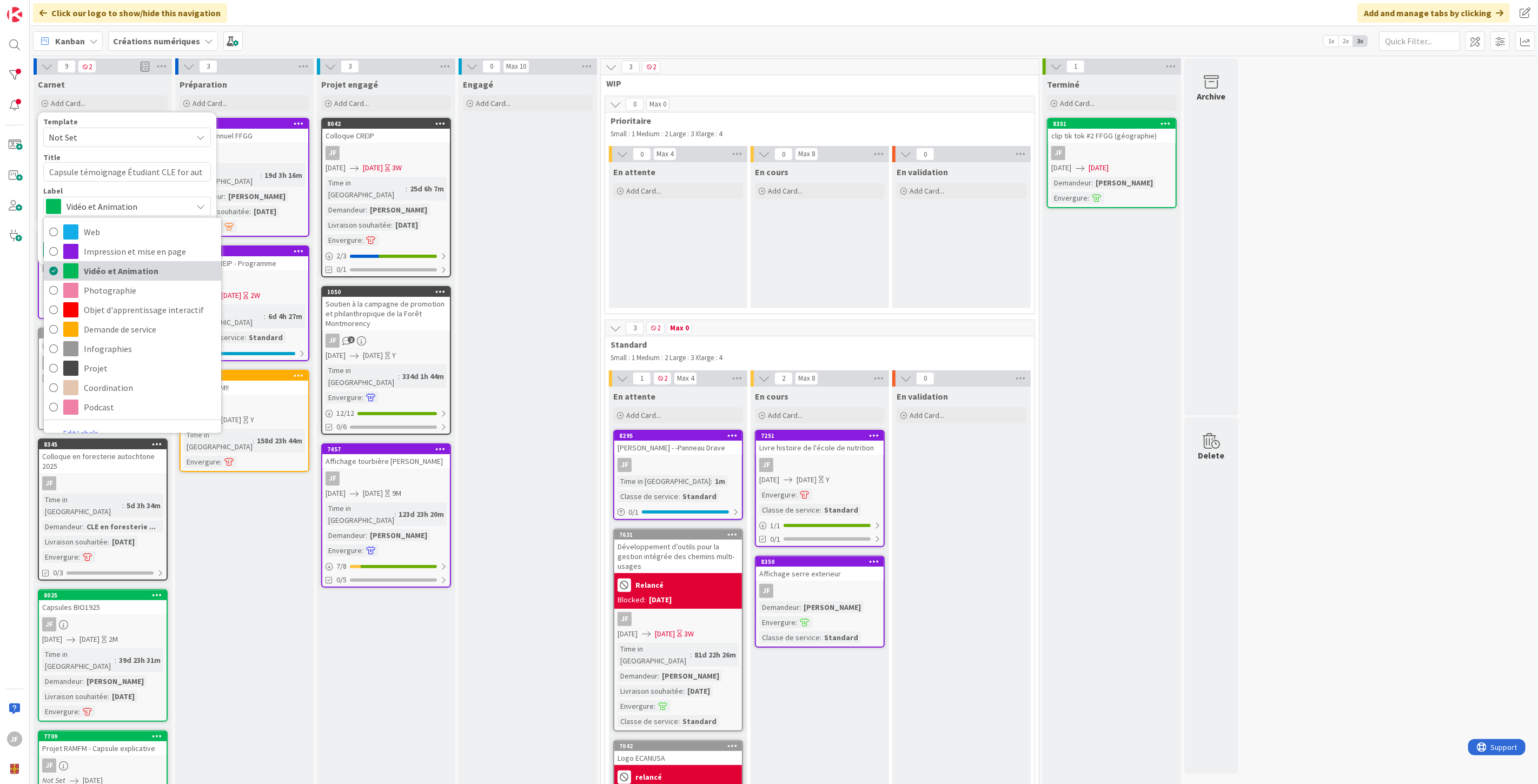
click at [158, 270] on span "Vidéo et Animation" at bounding box center [150, 271] width 132 height 16
type textarea "x"
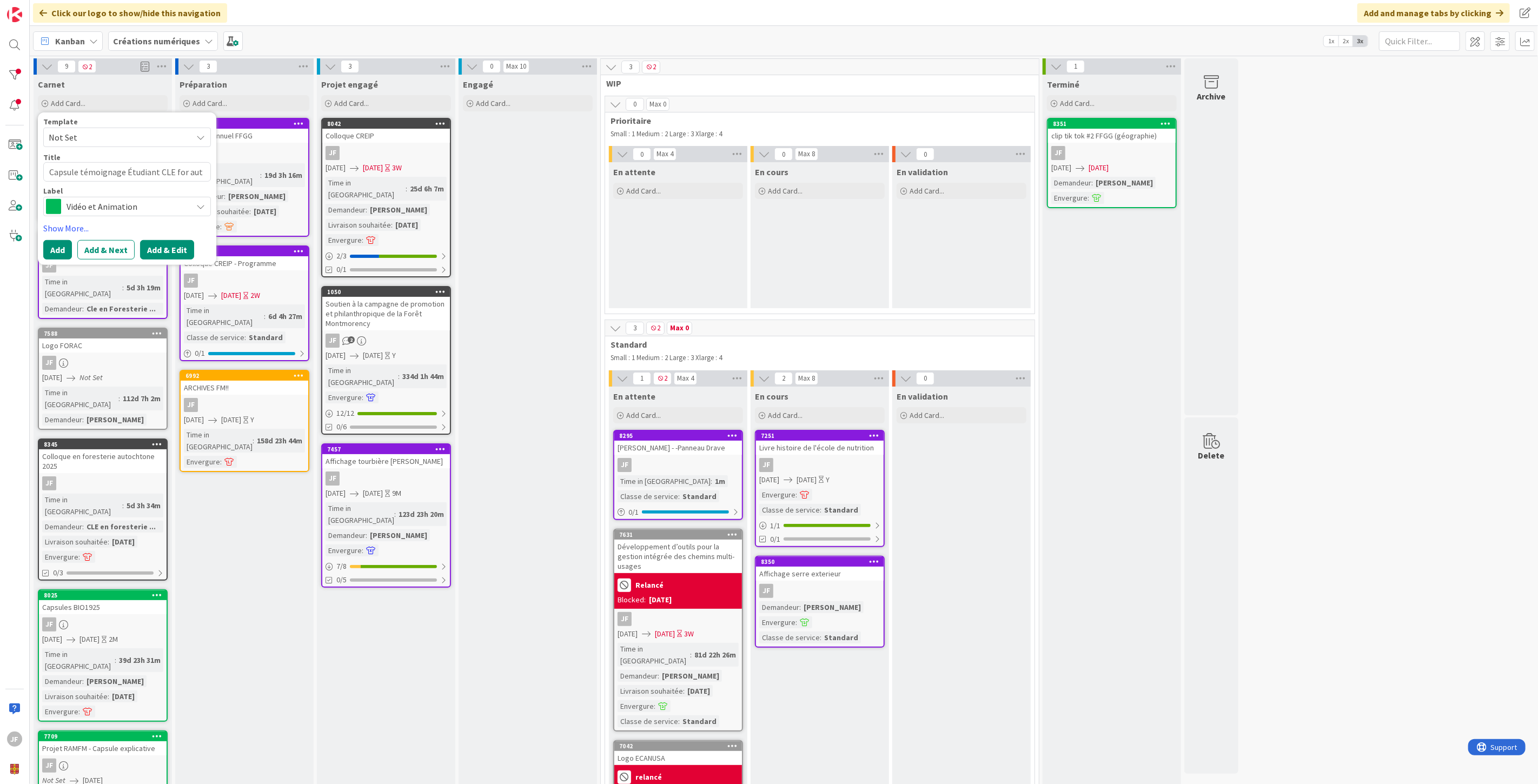
click at [166, 247] on button "Add & Edit" at bounding box center [167, 249] width 54 height 19
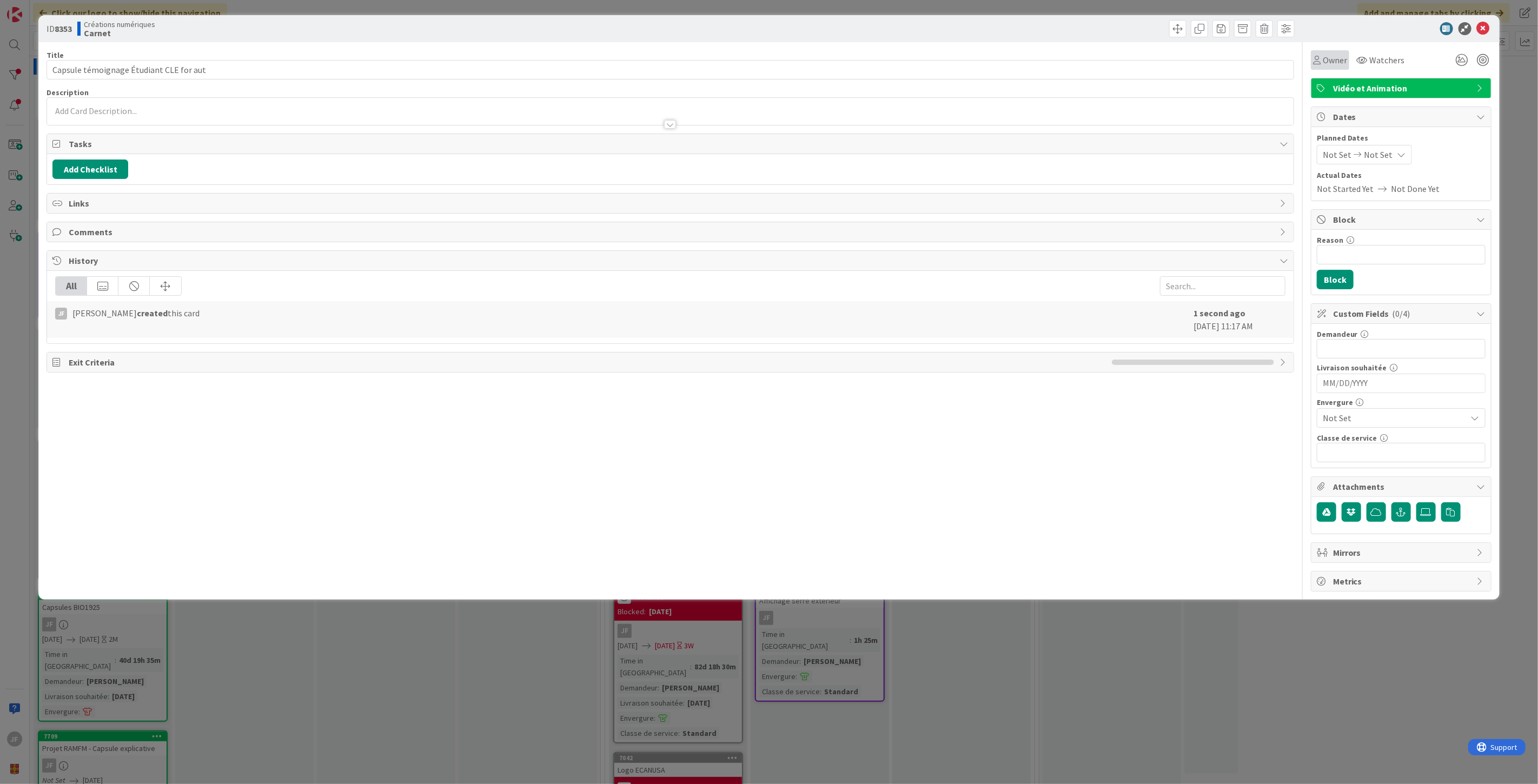
click at [1332, 52] on div "Owner" at bounding box center [1330, 60] width 38 height 19
click at [1355, 137] on span "[PERSON_NAME]" at bounding box center [1379, 139] width 52 height 16
click at [1356, 151] on icon at bounding box center [1358, 154] width 13 height 7
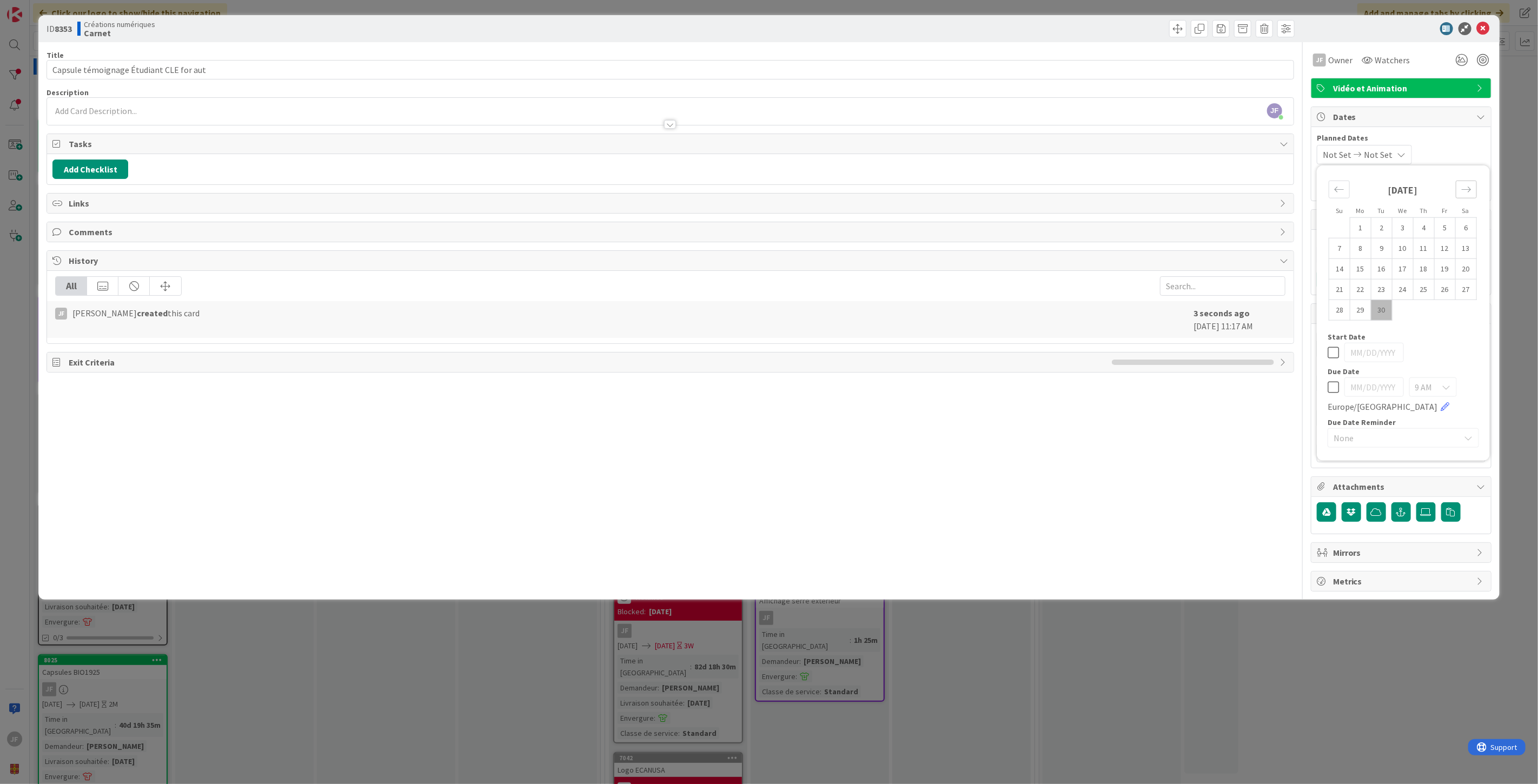
click at [1471, 184] on icon "Move forward to switch to the next month." at bounding box center [1466, 189] width 10 height 10
click at [1423, 251] on td "9" at bounding box center [1423, 248] width 21 height 21
type input "[DATE]"
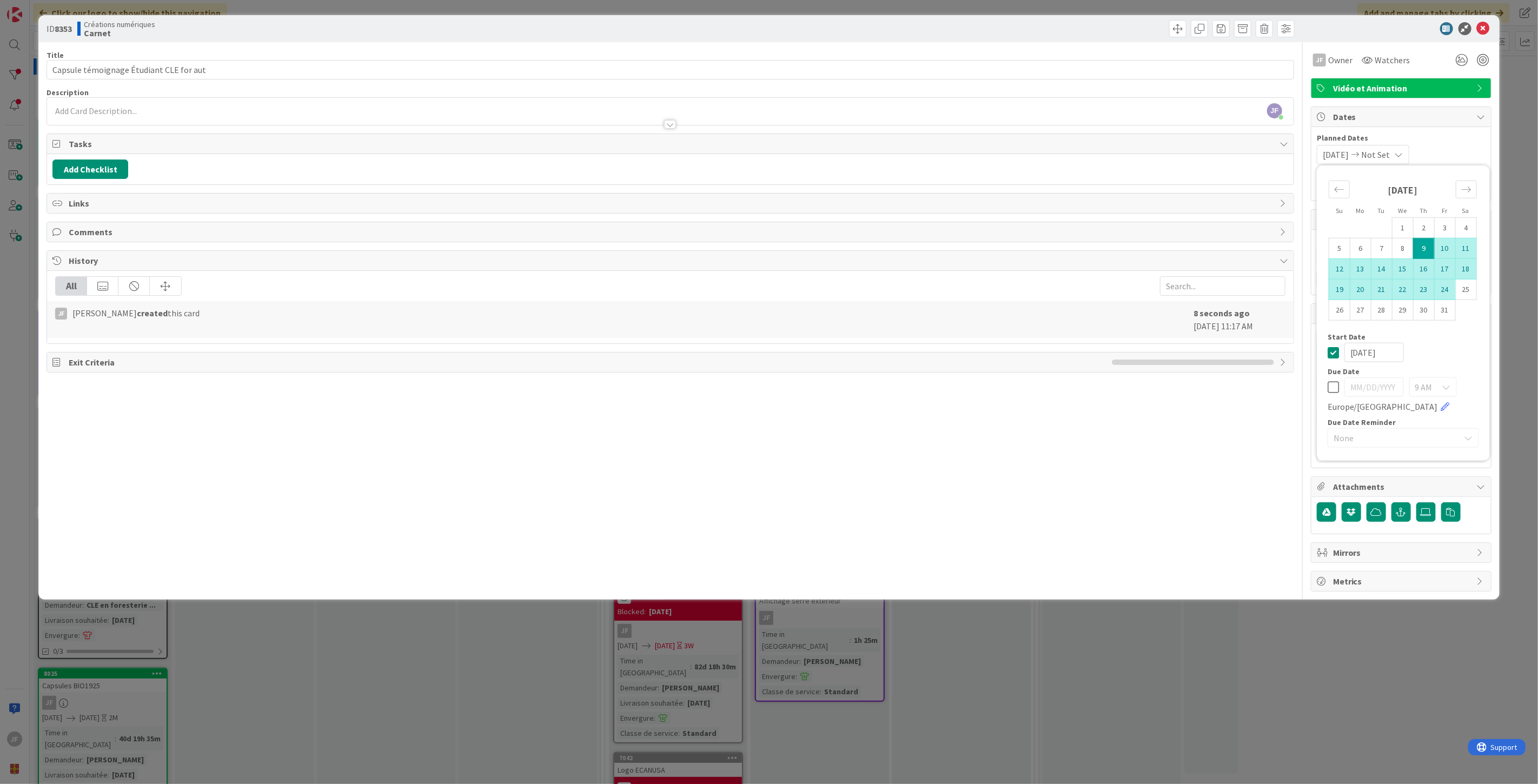
click at [1441, 289] on td "24" at bounding box center [1445, 289] width 21 height 21
type input "[DATE]"
click at [1445, 348] on div "[DATE]" at bounding box center [1404, 352] width 152 height 19
click at [1422, 467] on div "JF Owner Owner Remove Set as Watcher JF [PERSON_NAME] LH [PERSON_NAME] SV [PERS…" at bounding box center [1401, 317] width 180 height 549
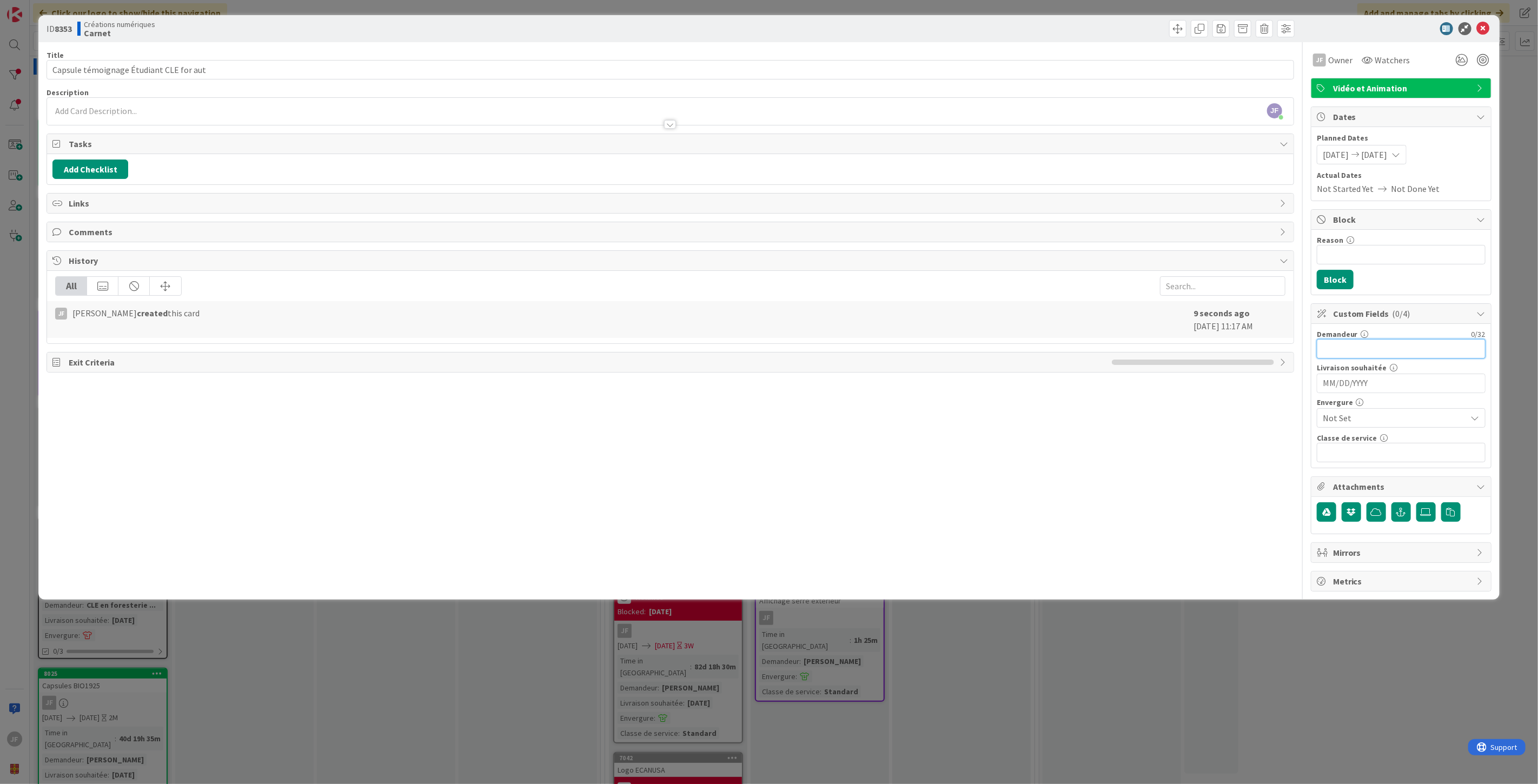
click at [1356, 355] on input "text" at bounding box center [1401, 348] width 169 height 19
type input "[PERSON_NAME]"
click at [1383, 415] on span "Not Set" at bounding box center [1392, 417] width 139 height 15
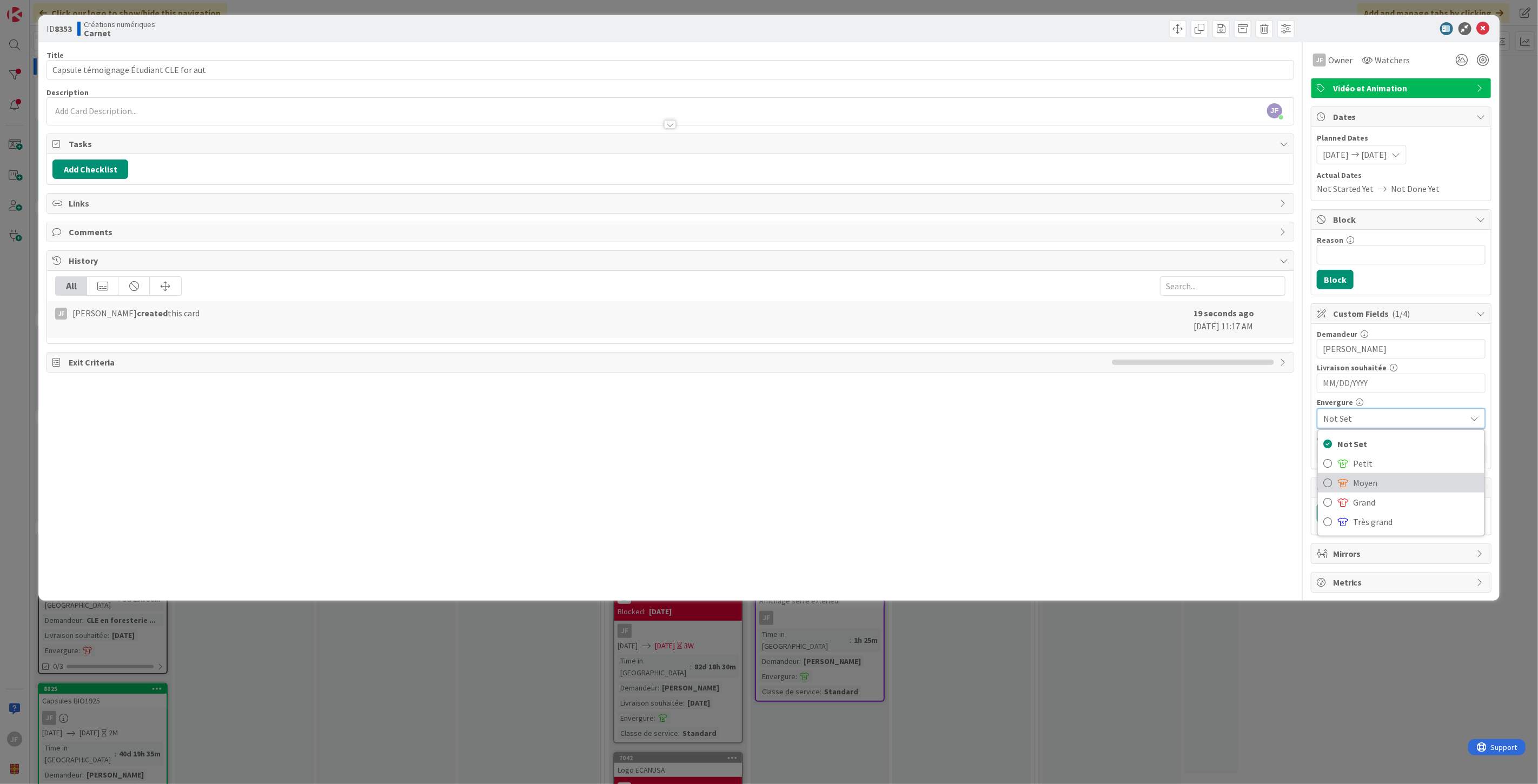
click at [1378, 474] on span "Moyen" at bounding box center [1416, 482] width 125 height 16
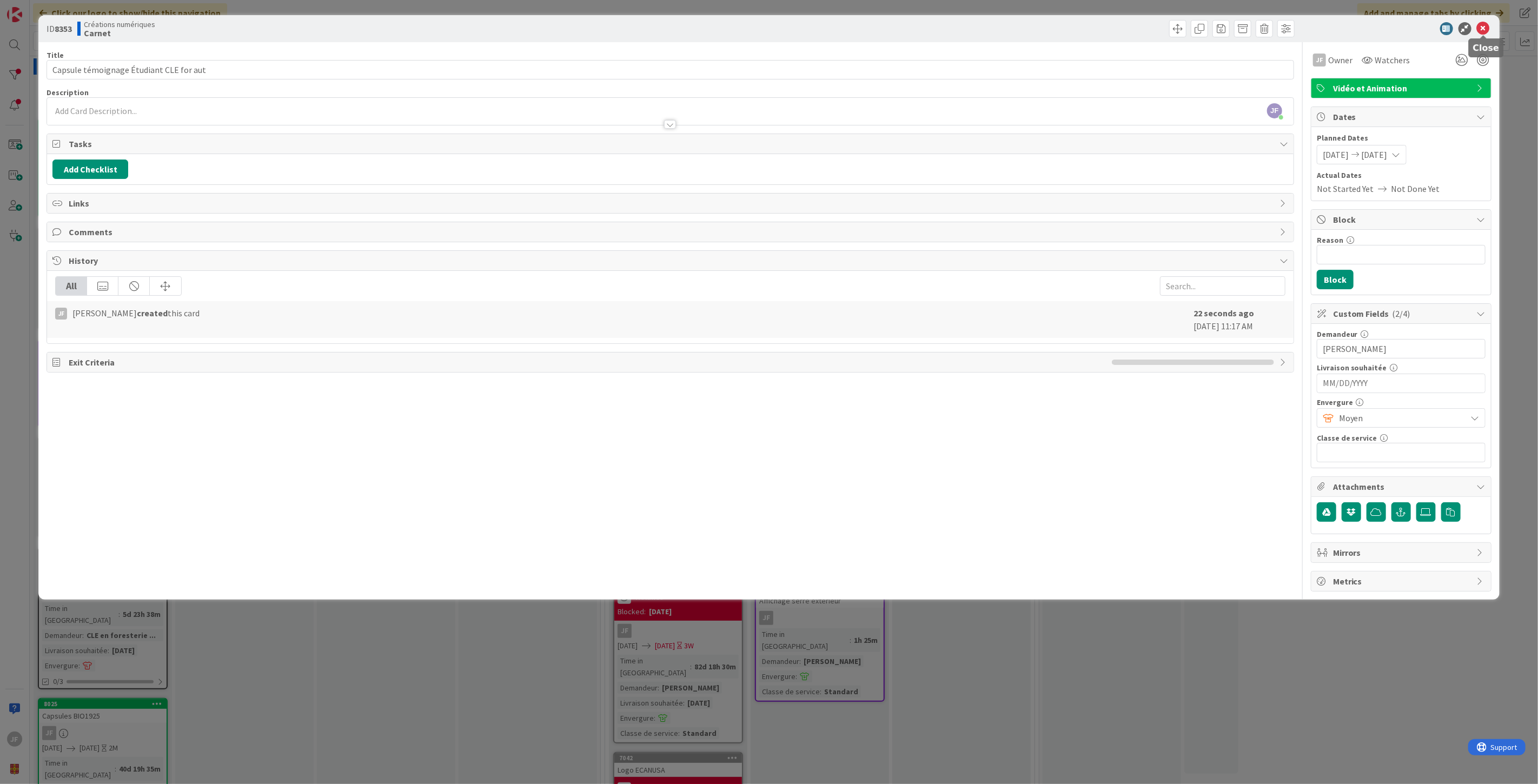
click at [1485, 25] on icon at bounding box center [1483, 28] width 13 height 13
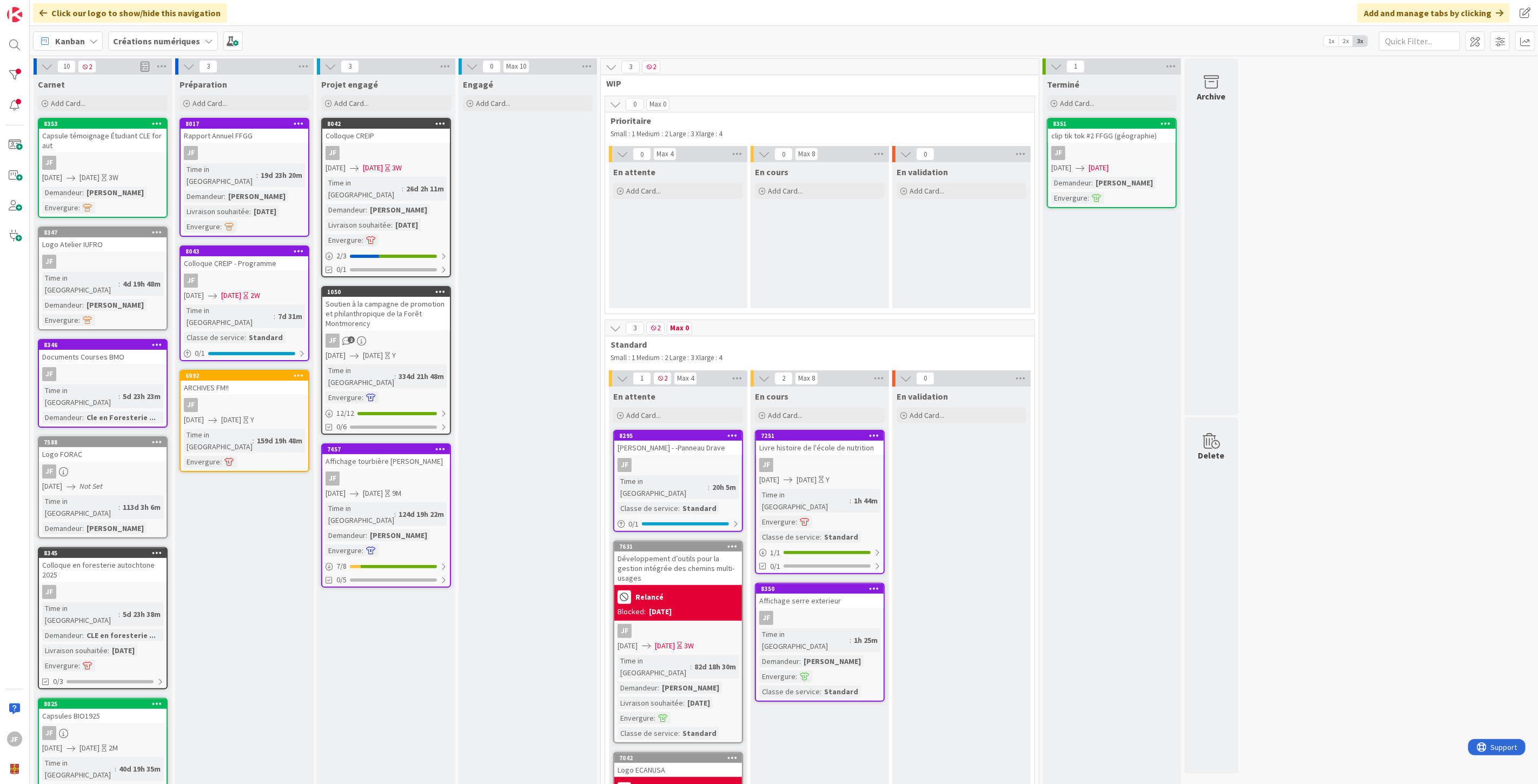
click at [108, 256] on div "JF" at bounding box center [103, 261] width 127 height 14
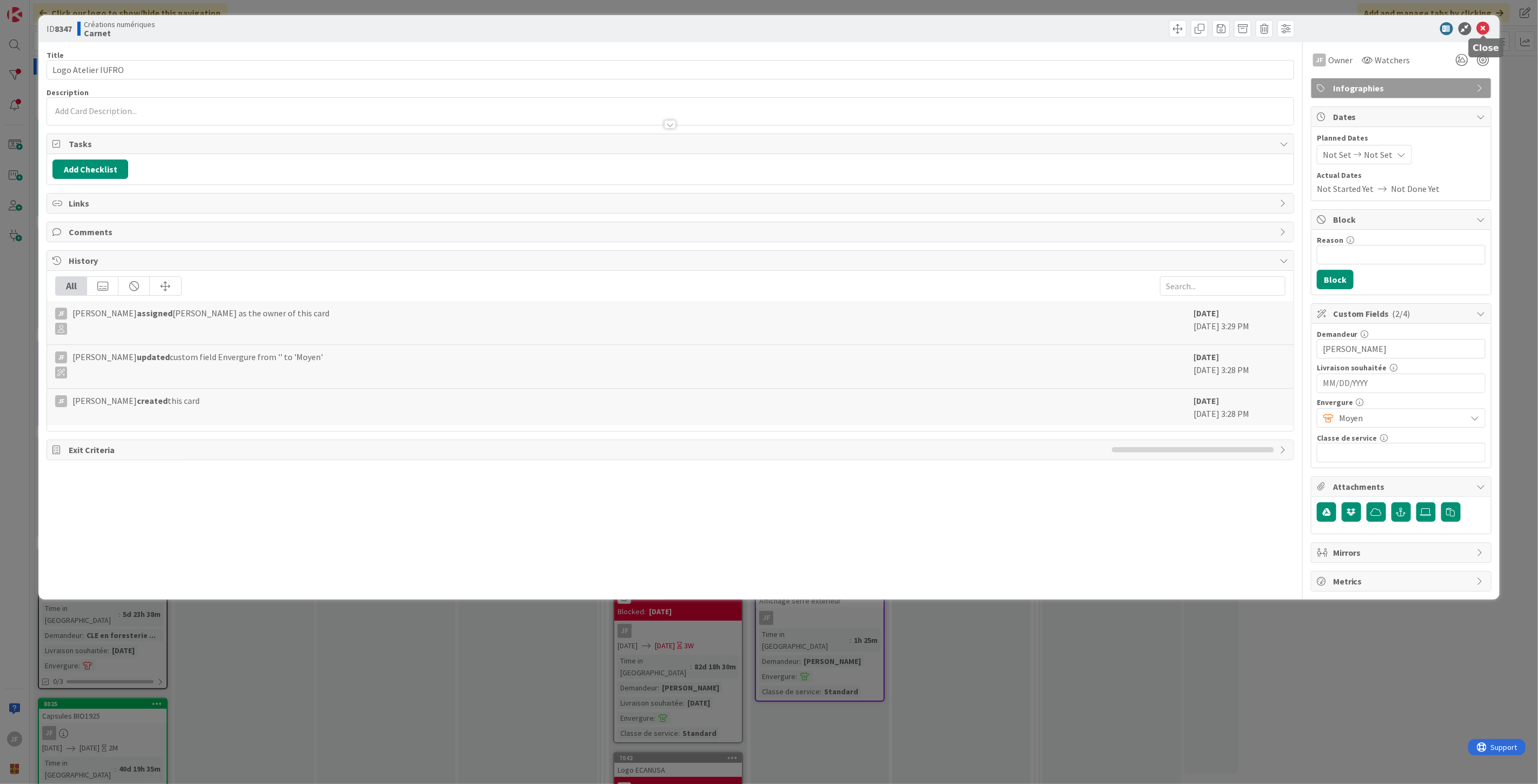
click at [1482, 25] on icon at bounding box center [1483, 28] width 13 height 13
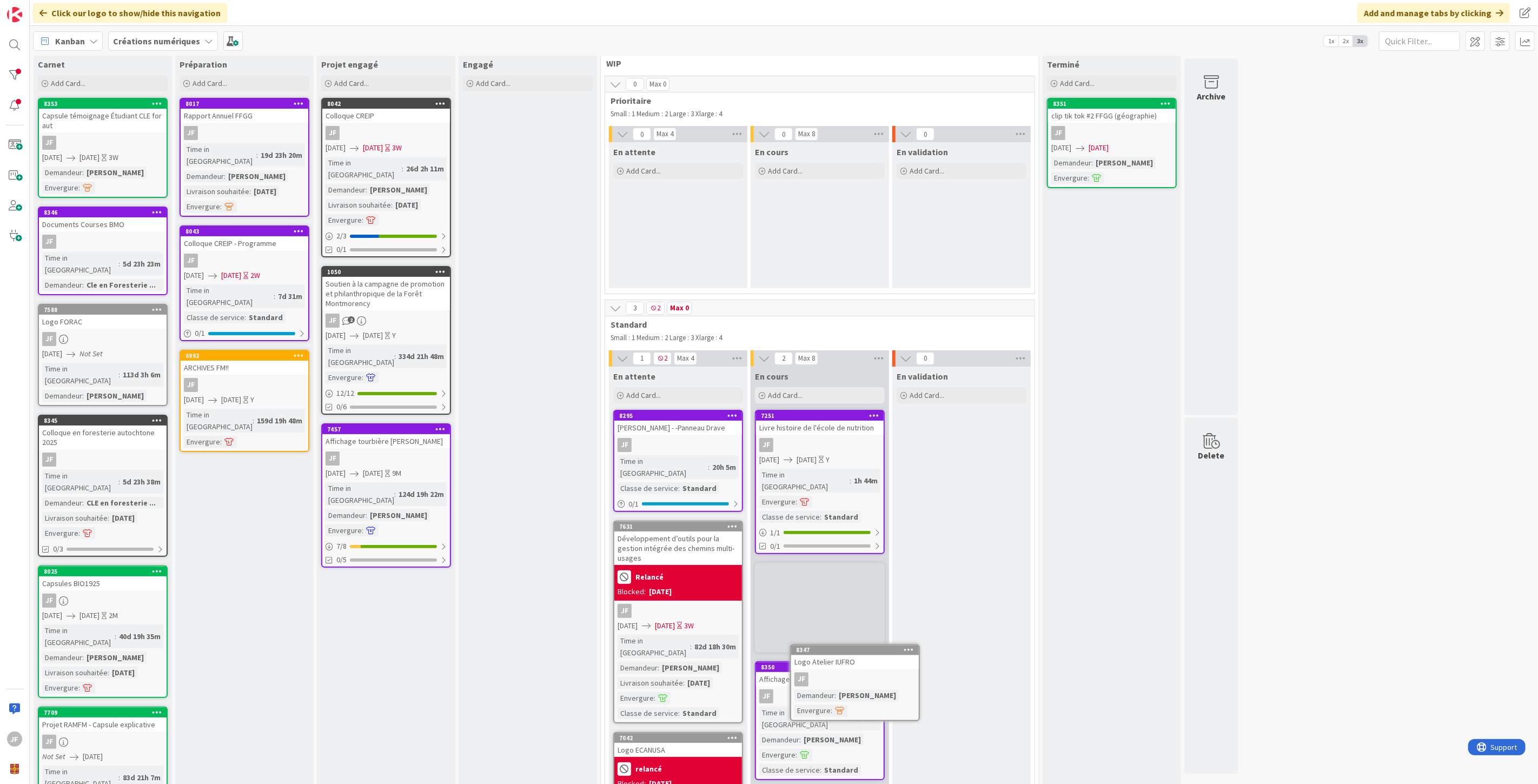
scroll to position [21, 0]
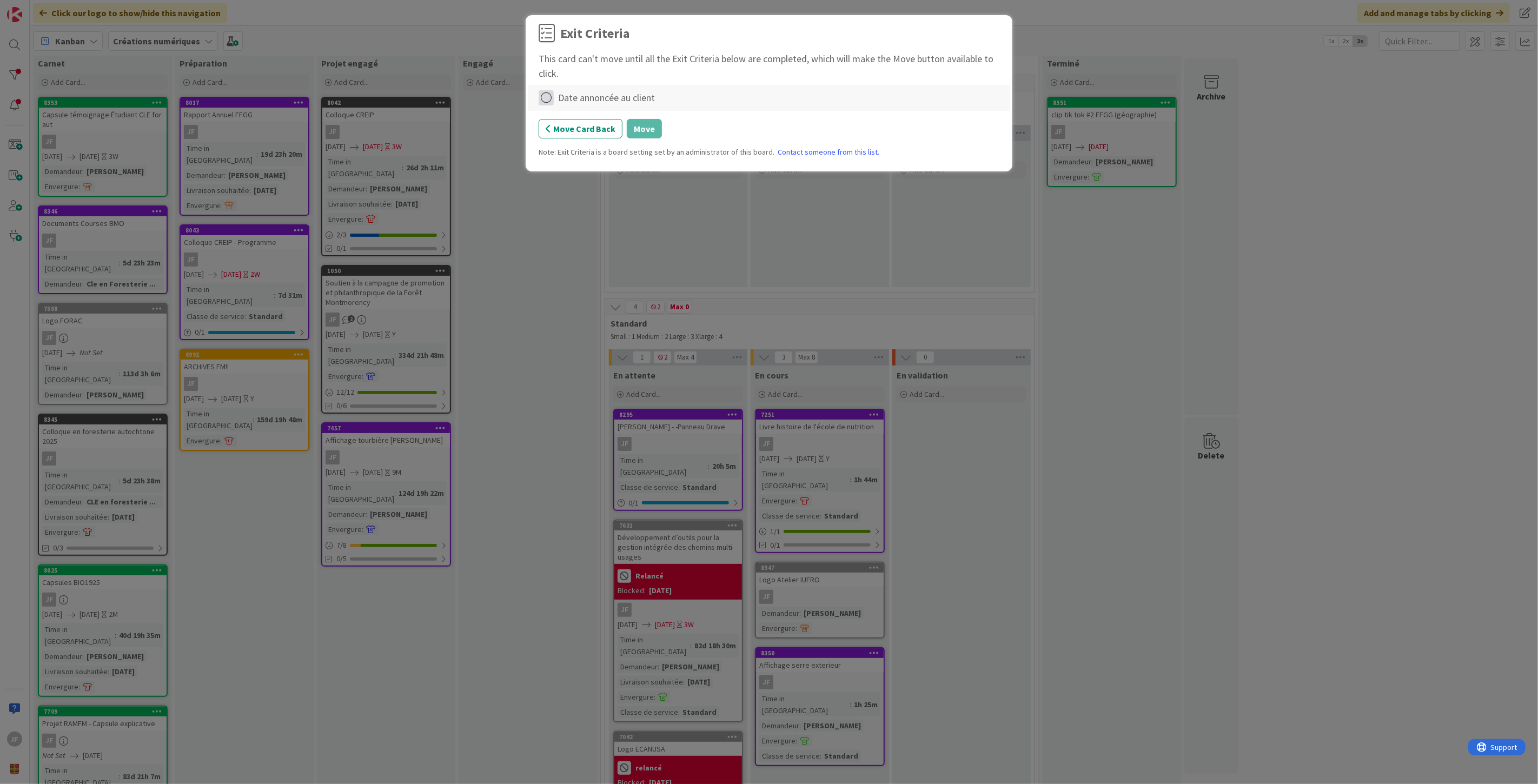
click at [548, 95] on icon at bounding box center [546, 98] width 15 height 15
click at [578, 119] on link "Complete" at bounding box center [607, 120] width 135 height 15
click at [640, 128] on button "Move" at bounding box center [644, 128] width 35 height 19
